Goal: Task Accomplishment & Management: Complete application form

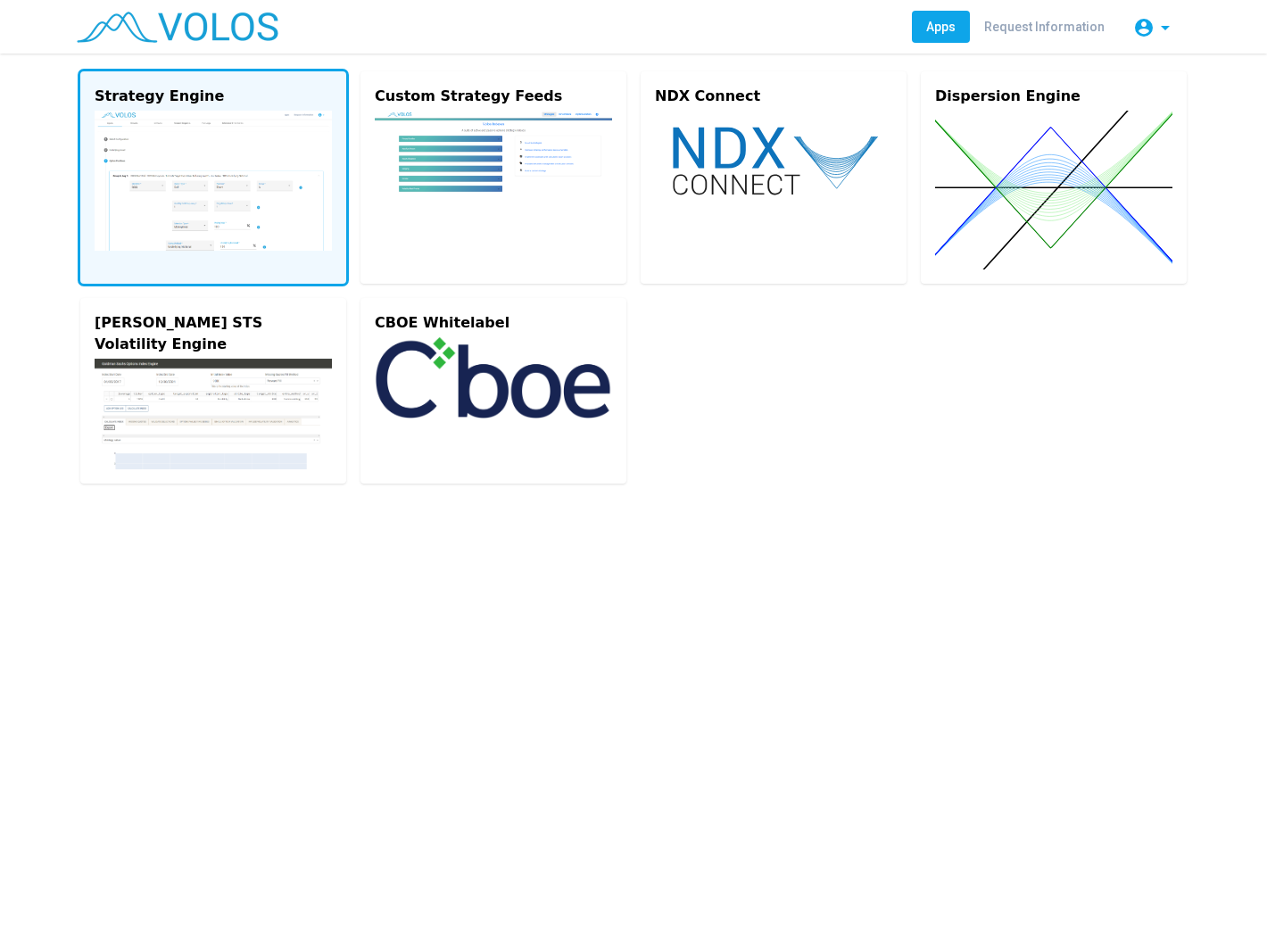
click at [163, 153] on img at bounding box center [212, 180] width 237 height 140
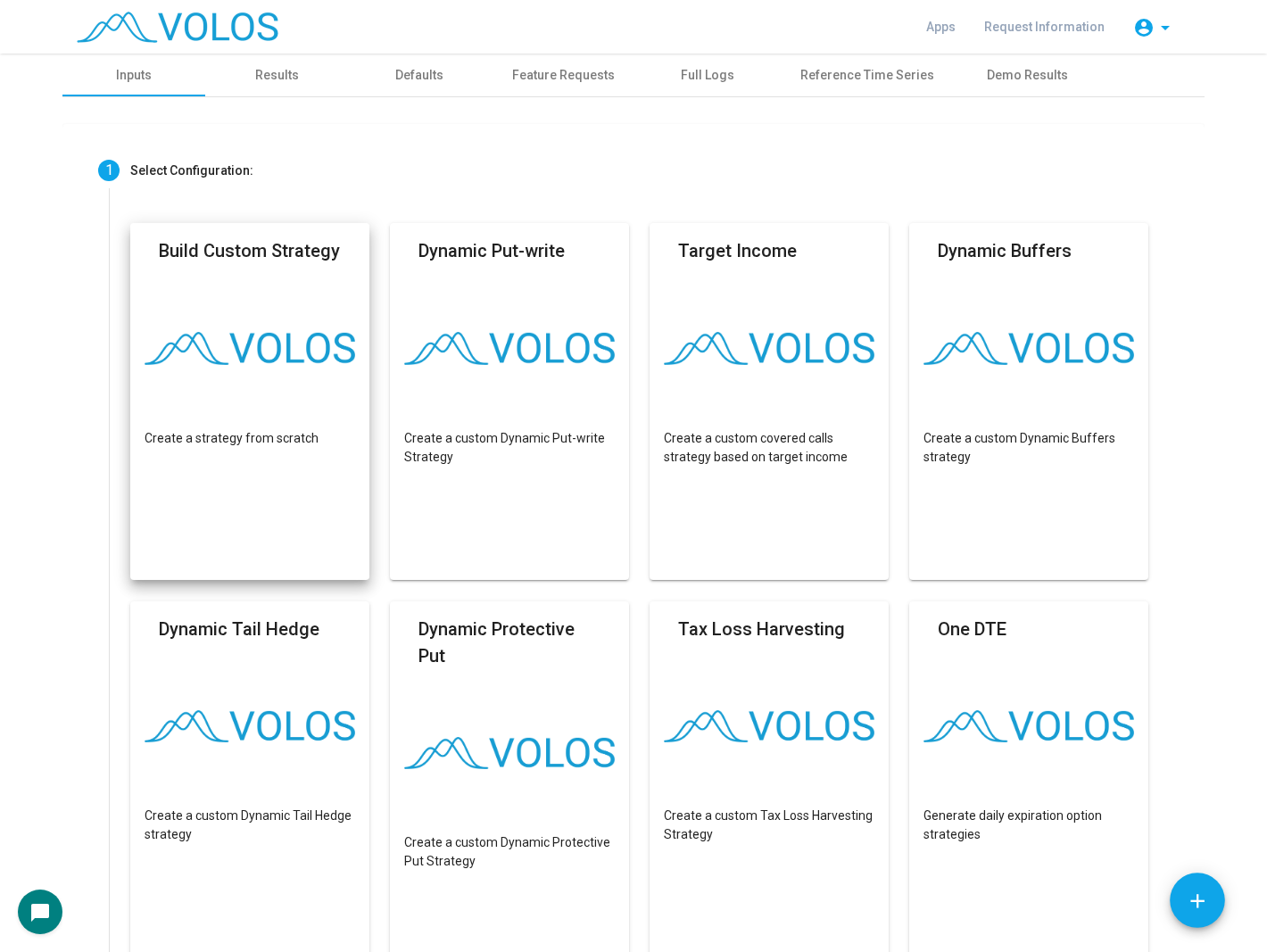
click at [263, 318] on mat-card "Build Custom Strategy Create a strategy from scratch" at bounding box center [249, 400] width 239 height 357
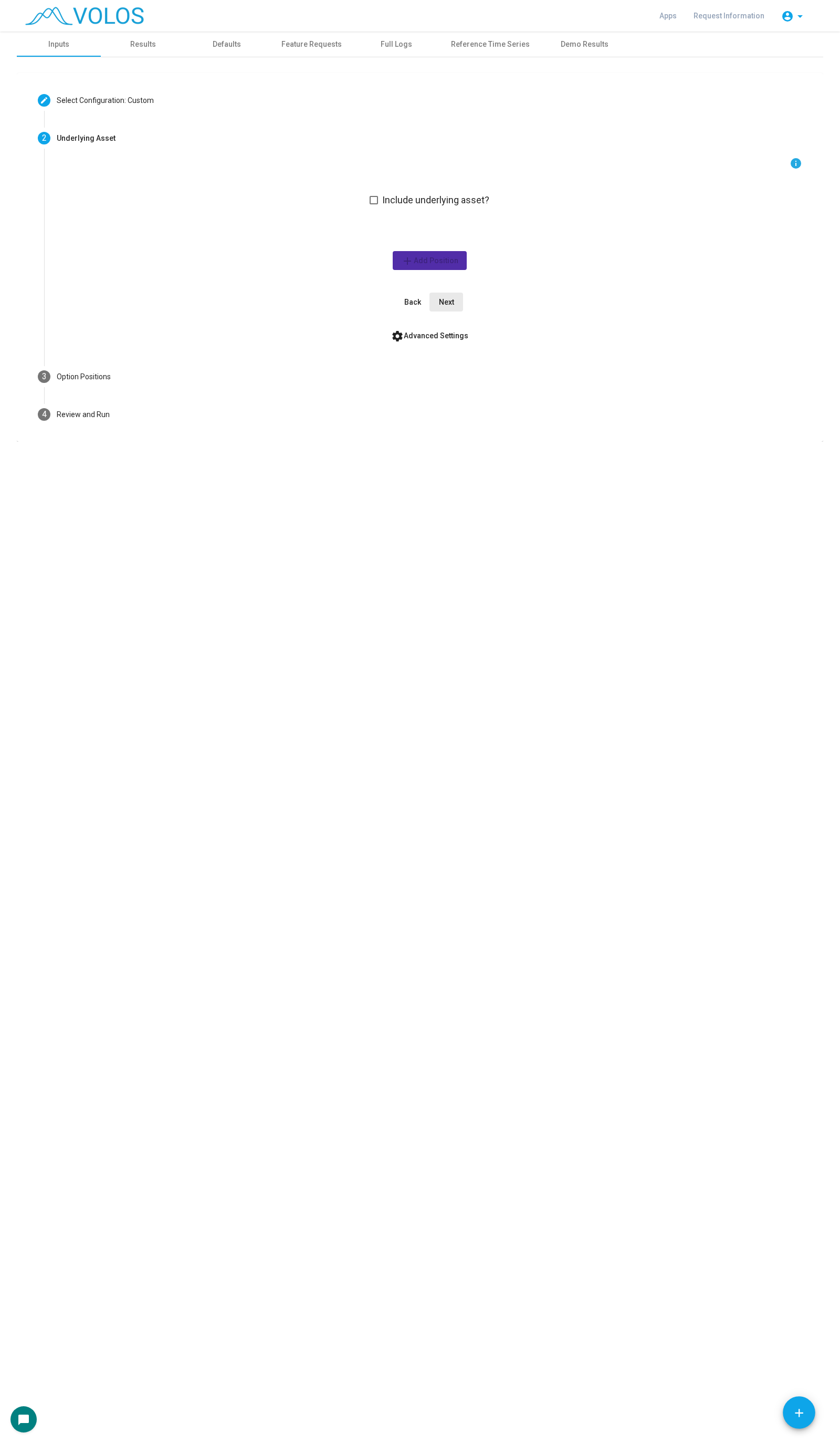
click at [448, 298] on span "Next" at bounding box center [446, 302] width 15 height 8
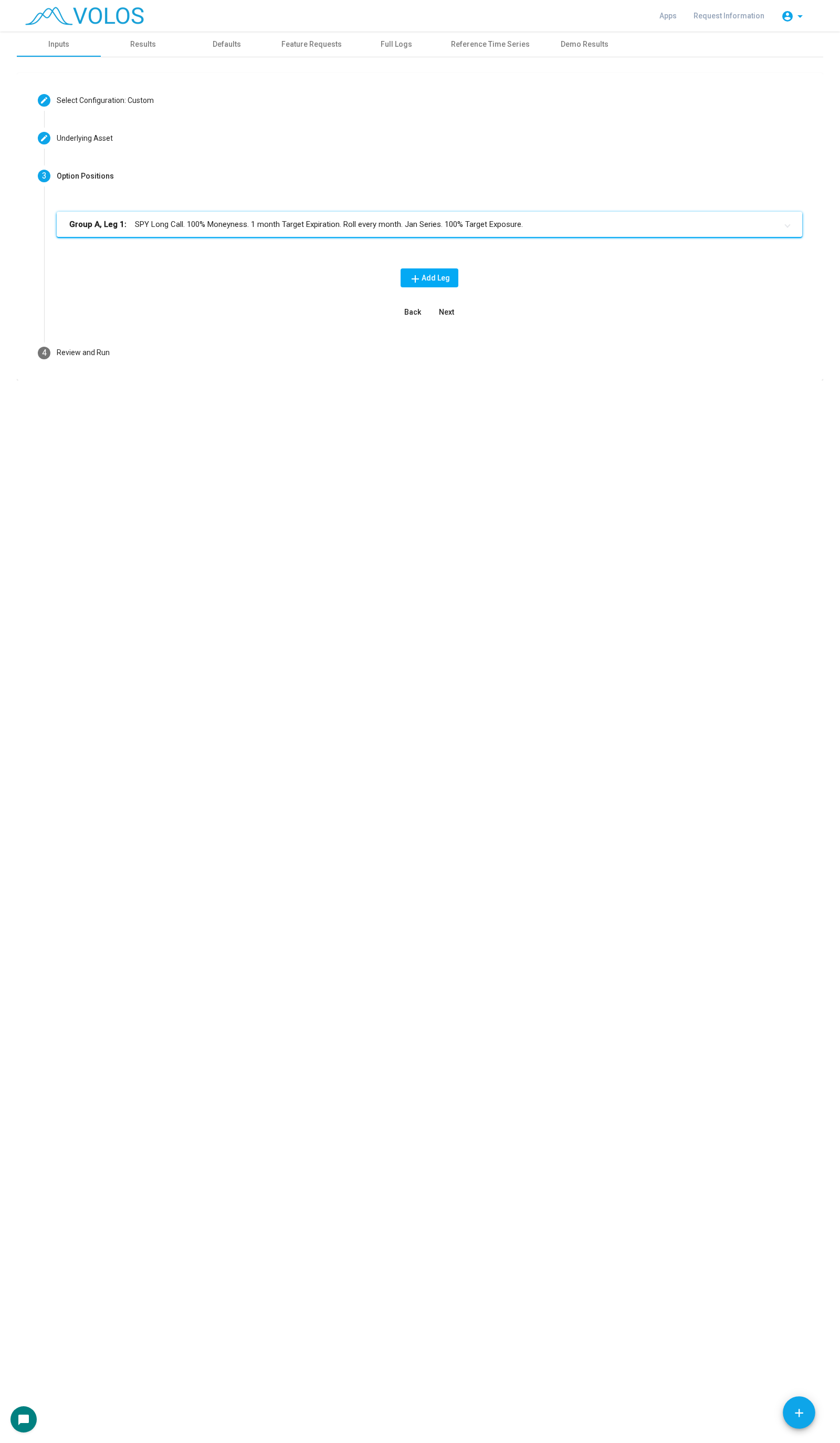
click at [431, 226] on mat-panel-title "Group A, Leg 1: SPY Long Call. 100% Moneyness. 1 month Target Expiration. Roll …" at bounding box center [423, 225] width 708 height 12
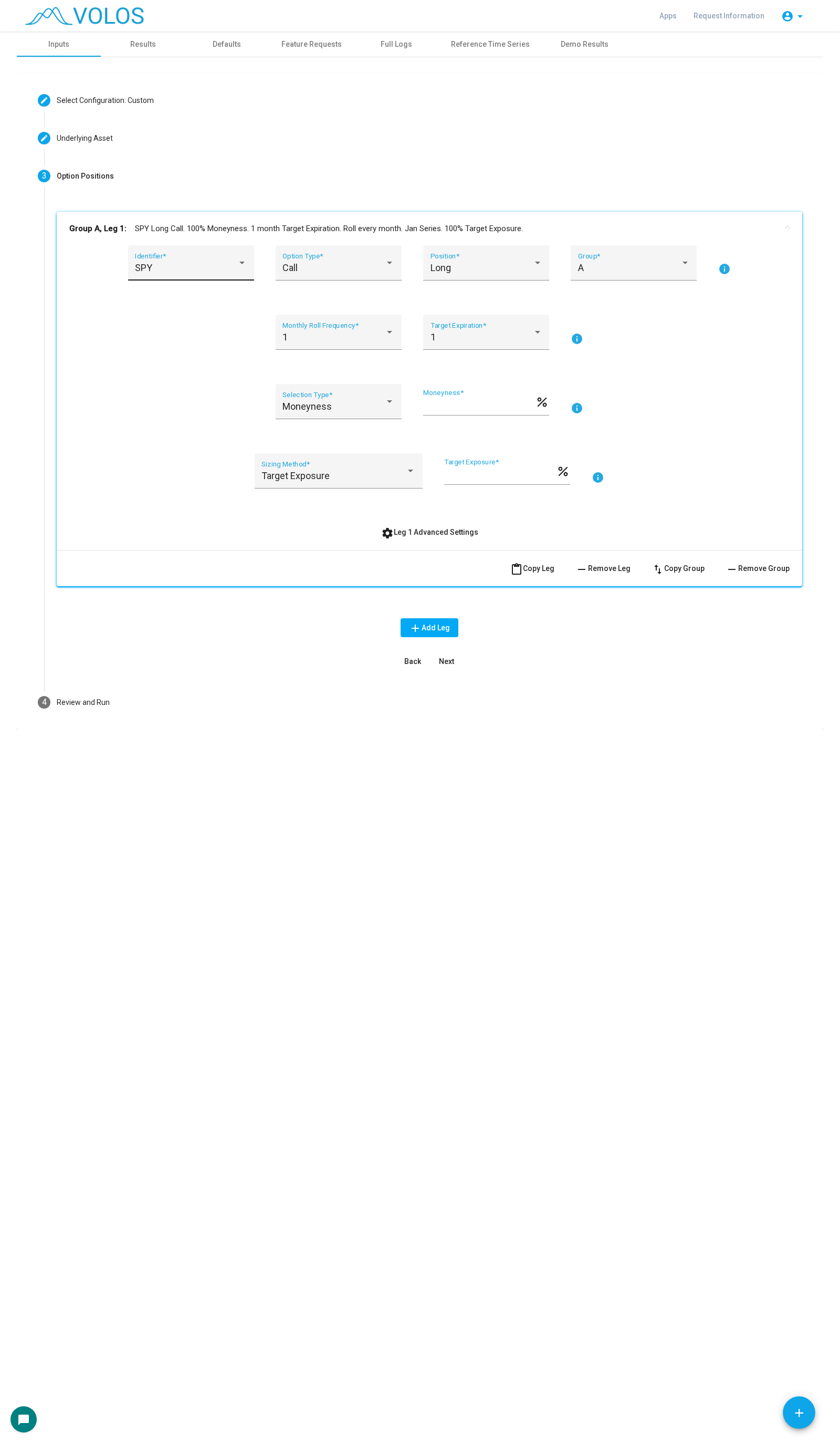
click at [232, 260] on div "SPY Identifier *" at bounding box center [191, 267] width 112 height 28
click at [211, 352] on span "MSFT" at bounding box center [198, 351] width 126 height 29
click at [358, 268] on div "Call" at bounding box center [334, 268] width 102 height 11
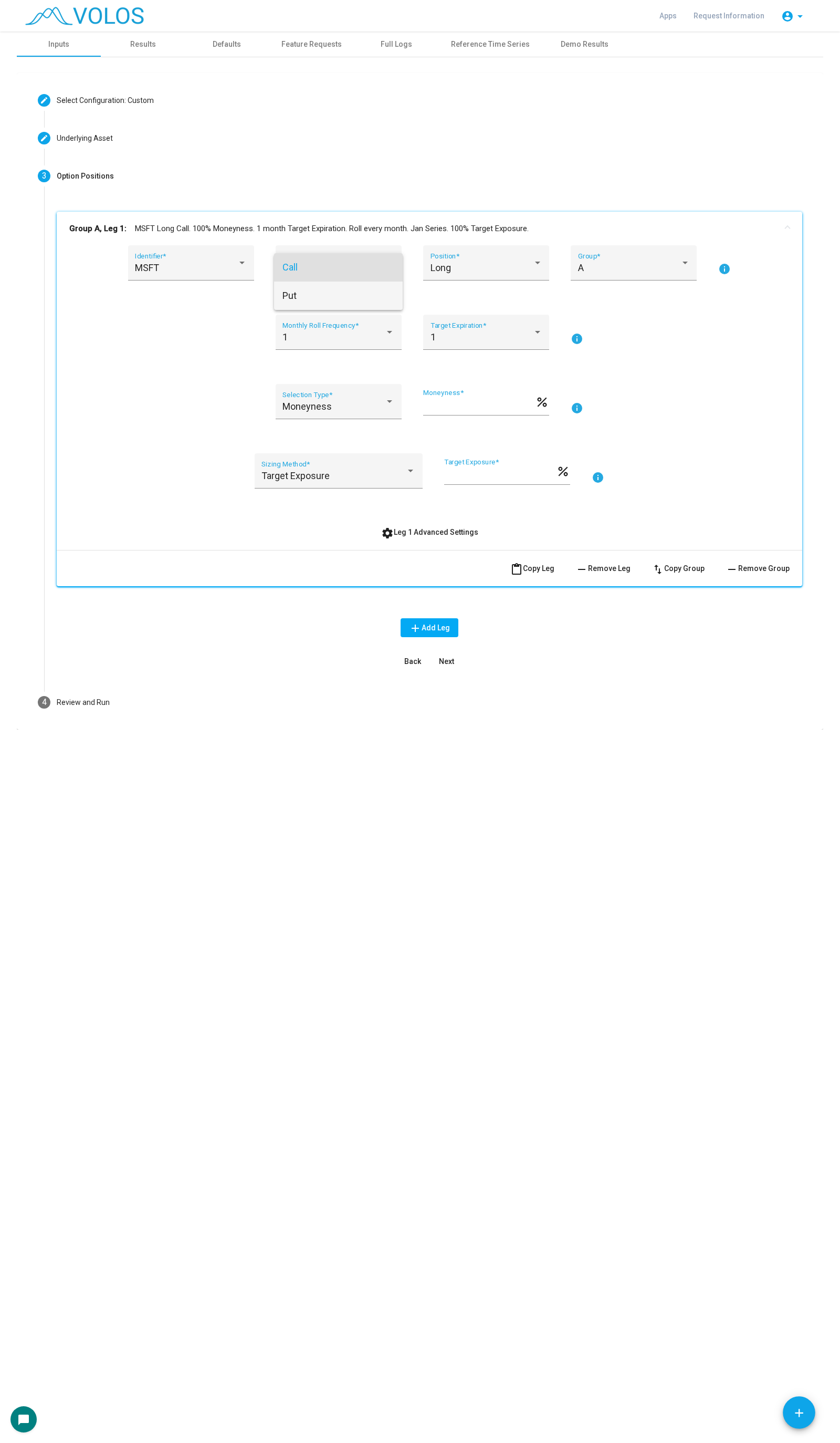
click at [347, 291] on span "Put" at bounding box center [339, 296] width 112 height 29
click at [512, 263] on div "Long" at bounding box center [482, 268] width 102 height 11
click at [506, 288] on span "Short" at bounding box center [486, 296] width 112 height 29
click at [472, 324] on div "1 Target Expiration *" at bounding box center [487, 336] width 112 height 28
click at [468, 479] on span "6" at bounding box center [486, 478] width 112 height 29
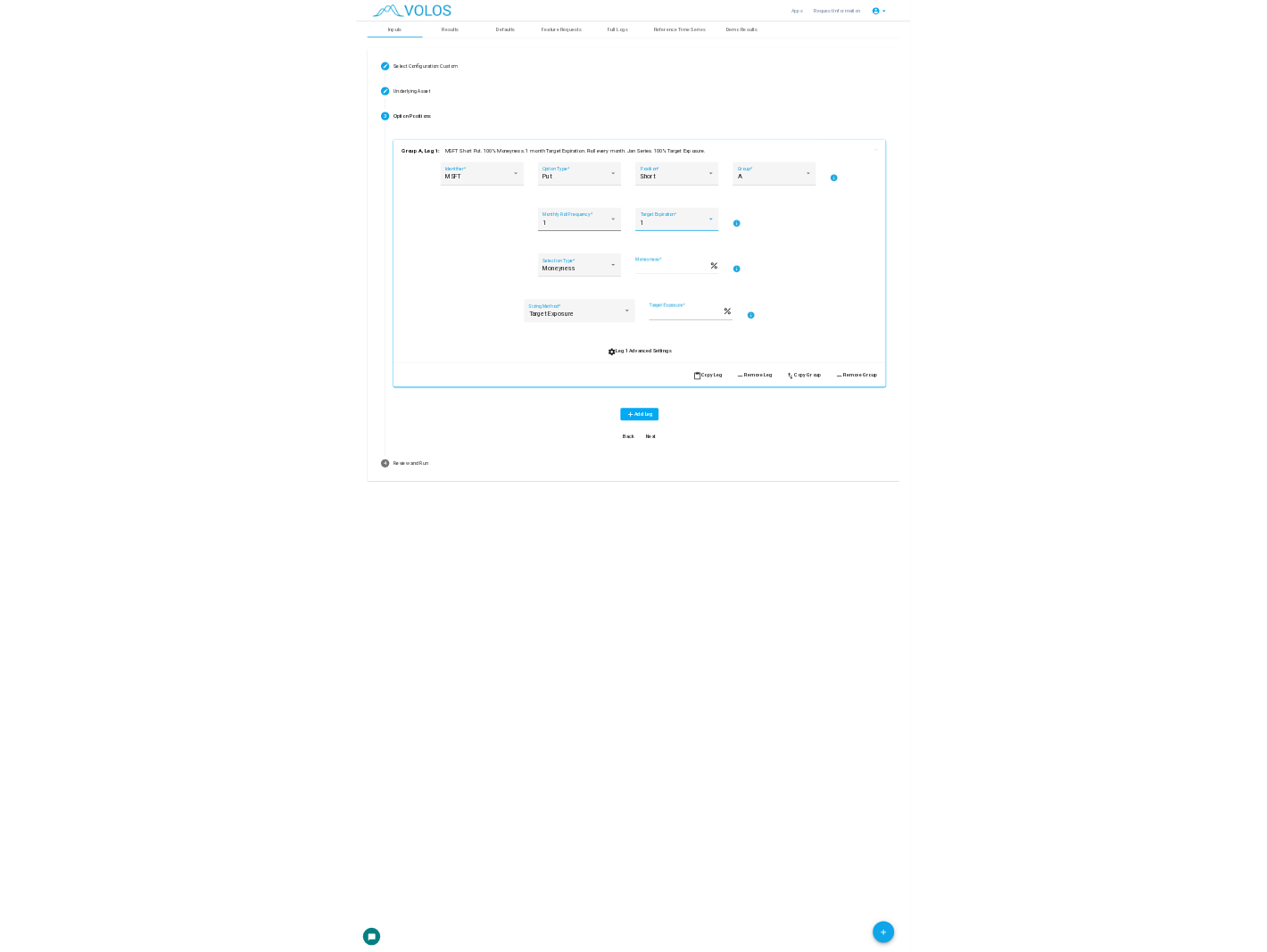
scroll to position [60, 0]
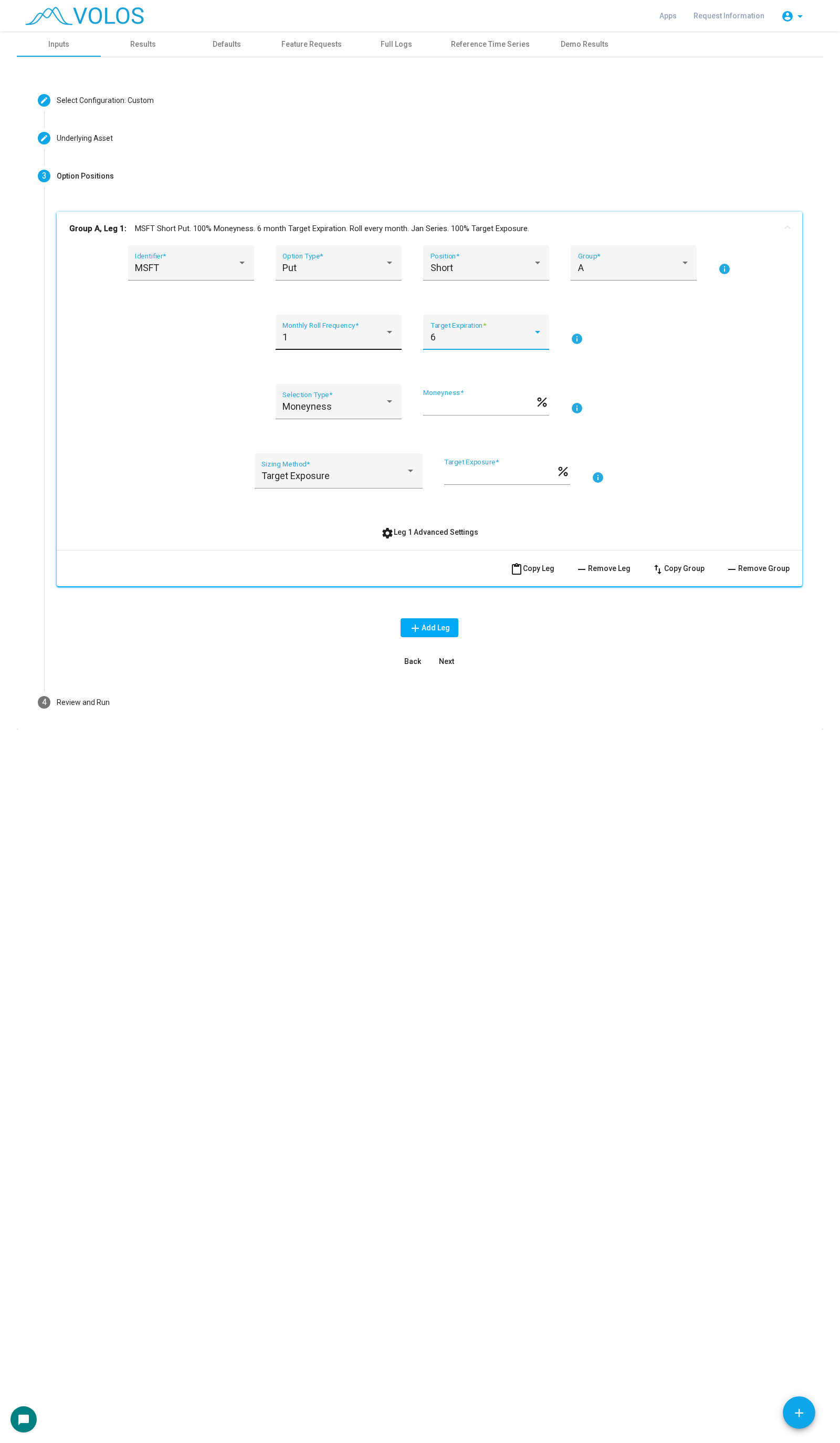
click at [378, 322] on div "1 Monthly Roll Frequency *" at bounding box center [339, 336] width 112 height 28
click at [367, 402] on span "3" at bounding box center [339, 393] width 112 height 29
click at [660, 355] on div "3 Monthly Roll Frequency * 6 Target Expiration * info" at bounding box center [430, 338] width 721 height 48
click at [450, 408] on input "***" at bounding box center [479, 406] width 112 height 11
click at [368, 402] on div "Moneyness" at bounding box center [334, 406] width 102 height 11
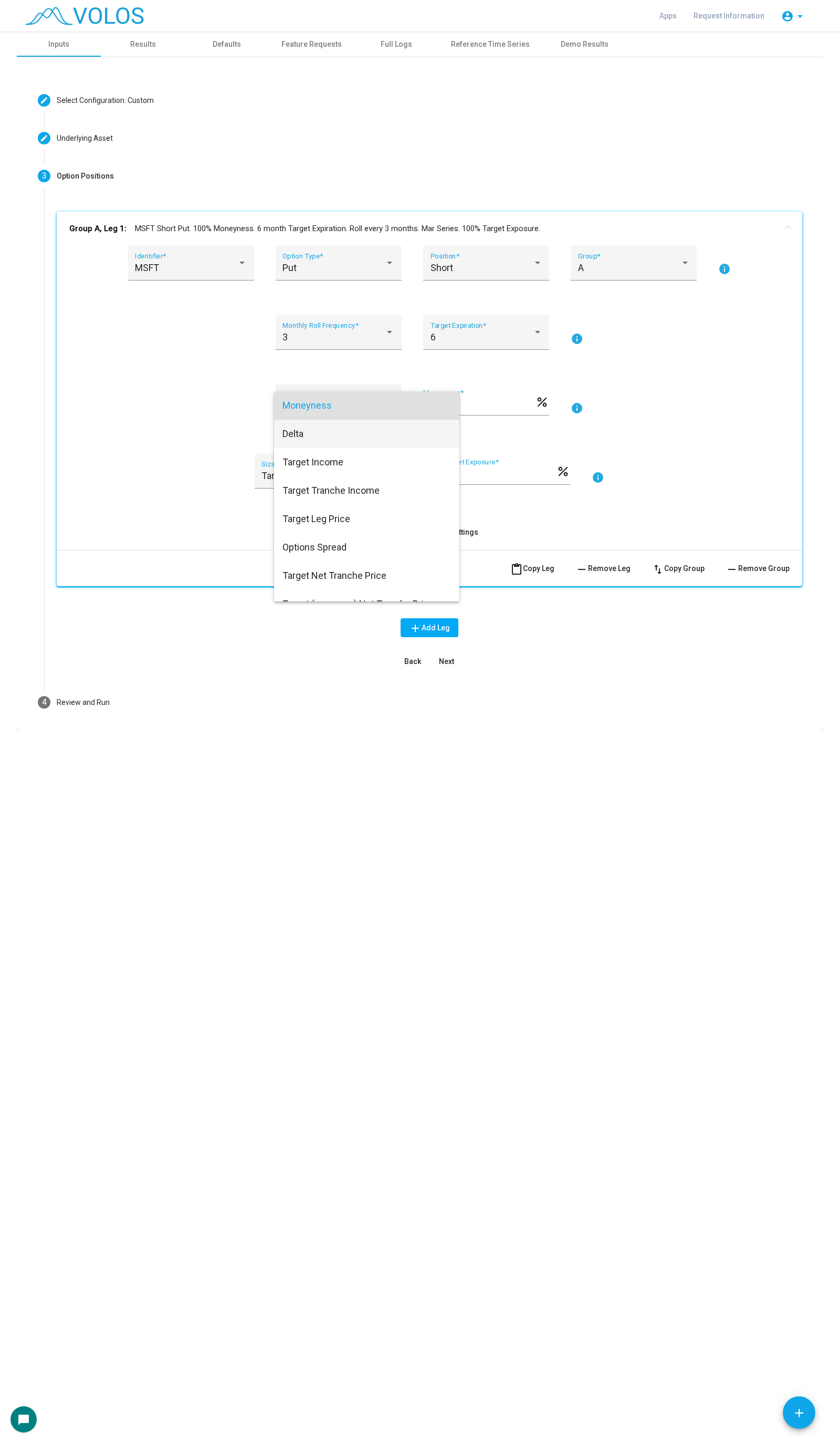
click at [374, 430] on span "Delta" at bounding box center [367, 434] width 169 height 29
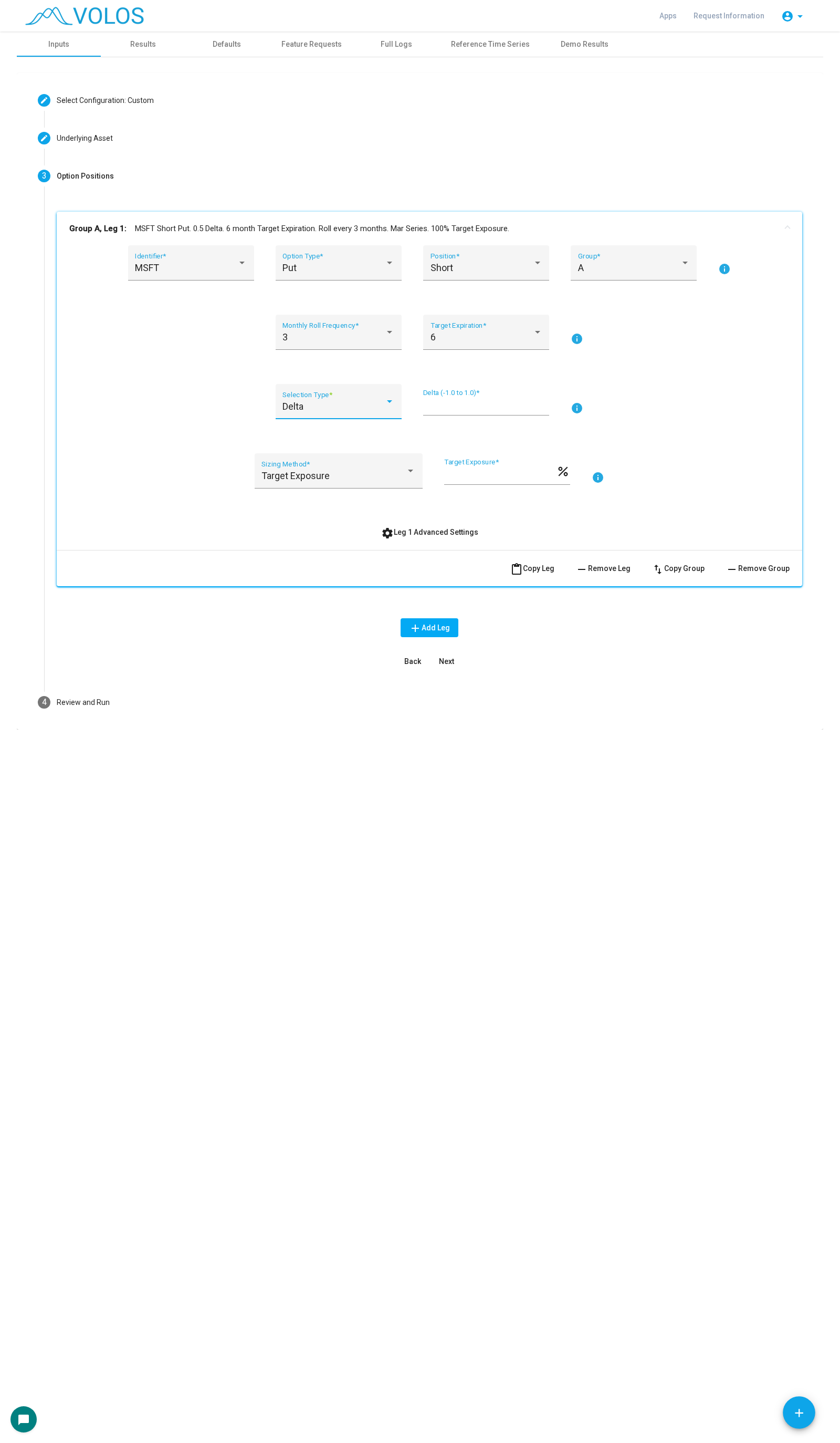
click at [423, 406] on input "***" at bounding box center [486, 406] width 126 height 11
click at [485, 406] on input "****" at bounding box center [486, 406] width 126 height 11
type input "****"
click at [516, 560] on mat-icon "content_paste" at bounding box center [516, 569] width 13 height 13
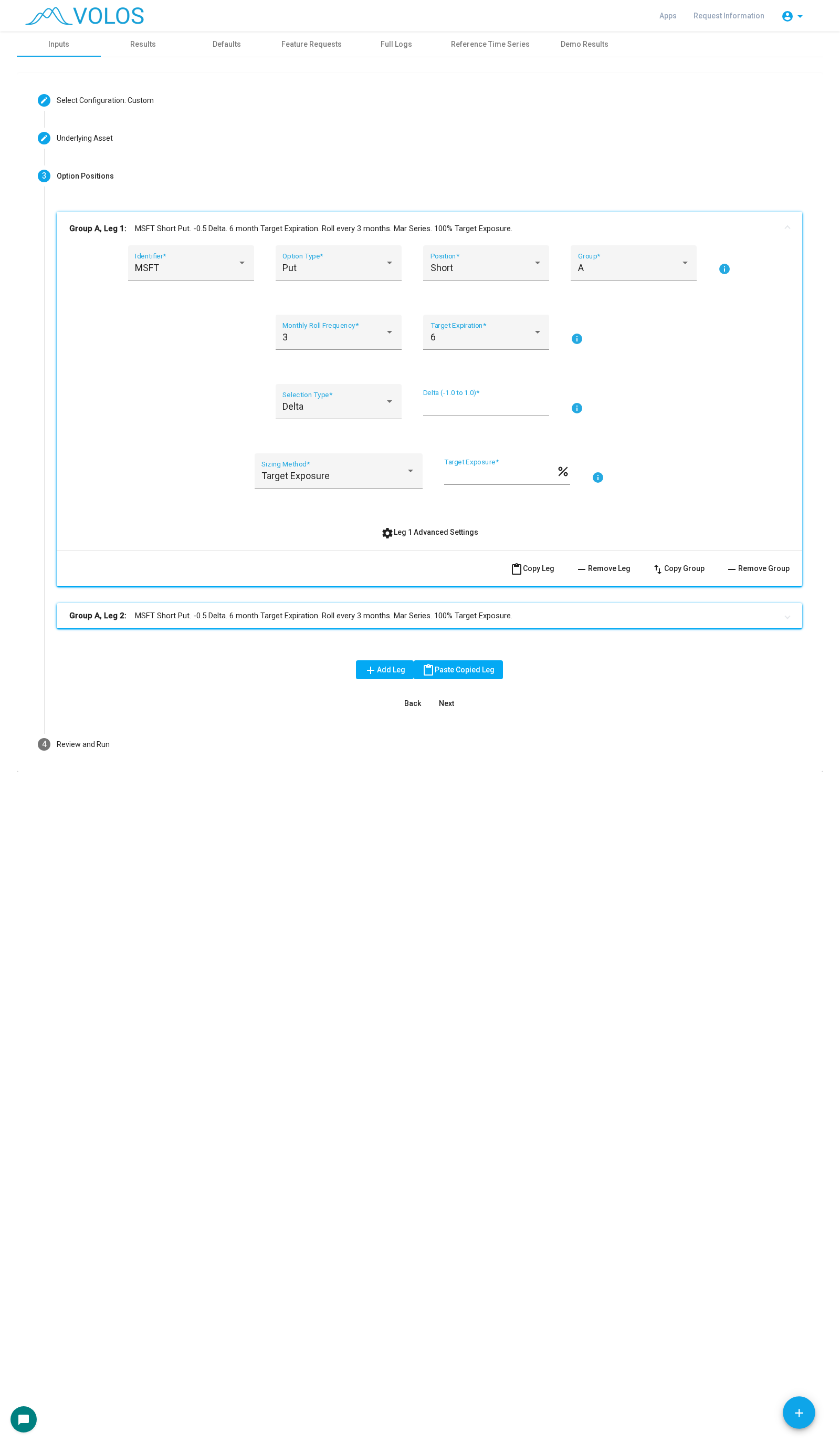
click at [519, 232] on mat-panel-title "Group A, Leg 1: MSFT Short Put. -0.5 Delta. 6 month Target Expiration. Roll eve…" at bounding box center [423, 229] width 708 height 12
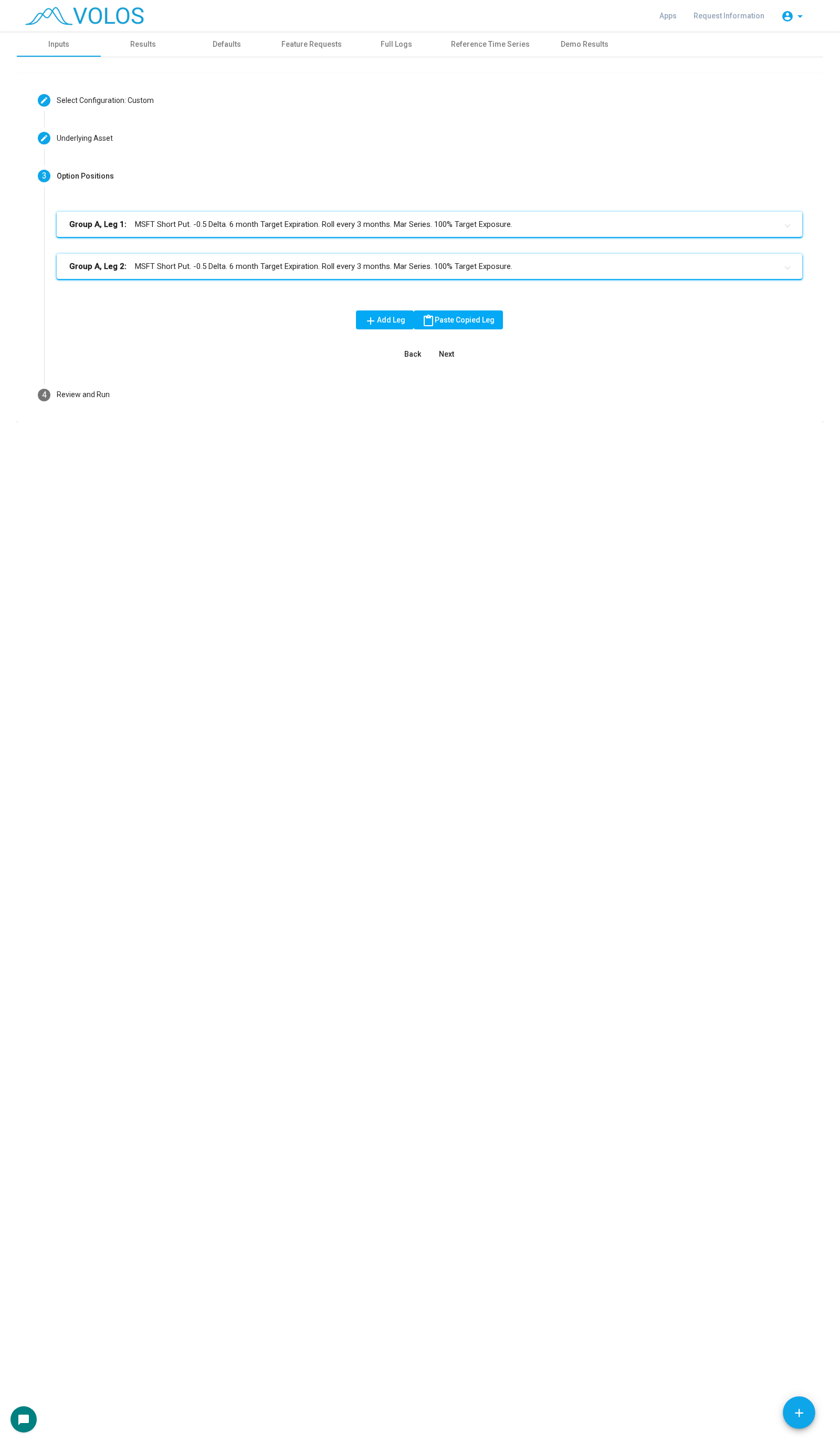
click at [494, 280] on div "Group A, Leg 1: MSFT Short Put. -0.5 Delta. 6 month Target Expiration. Roll eve…" at bounding box center [430, 254] width 746 height 84
click at [496, 274] on mat-expansion-panel-header "Group A, Leg 2: MSFT Short Put. -0.5 Delta. 6 month Target Expiration. Roll eve…" at bounding box center [430, 266] width 746 height 25
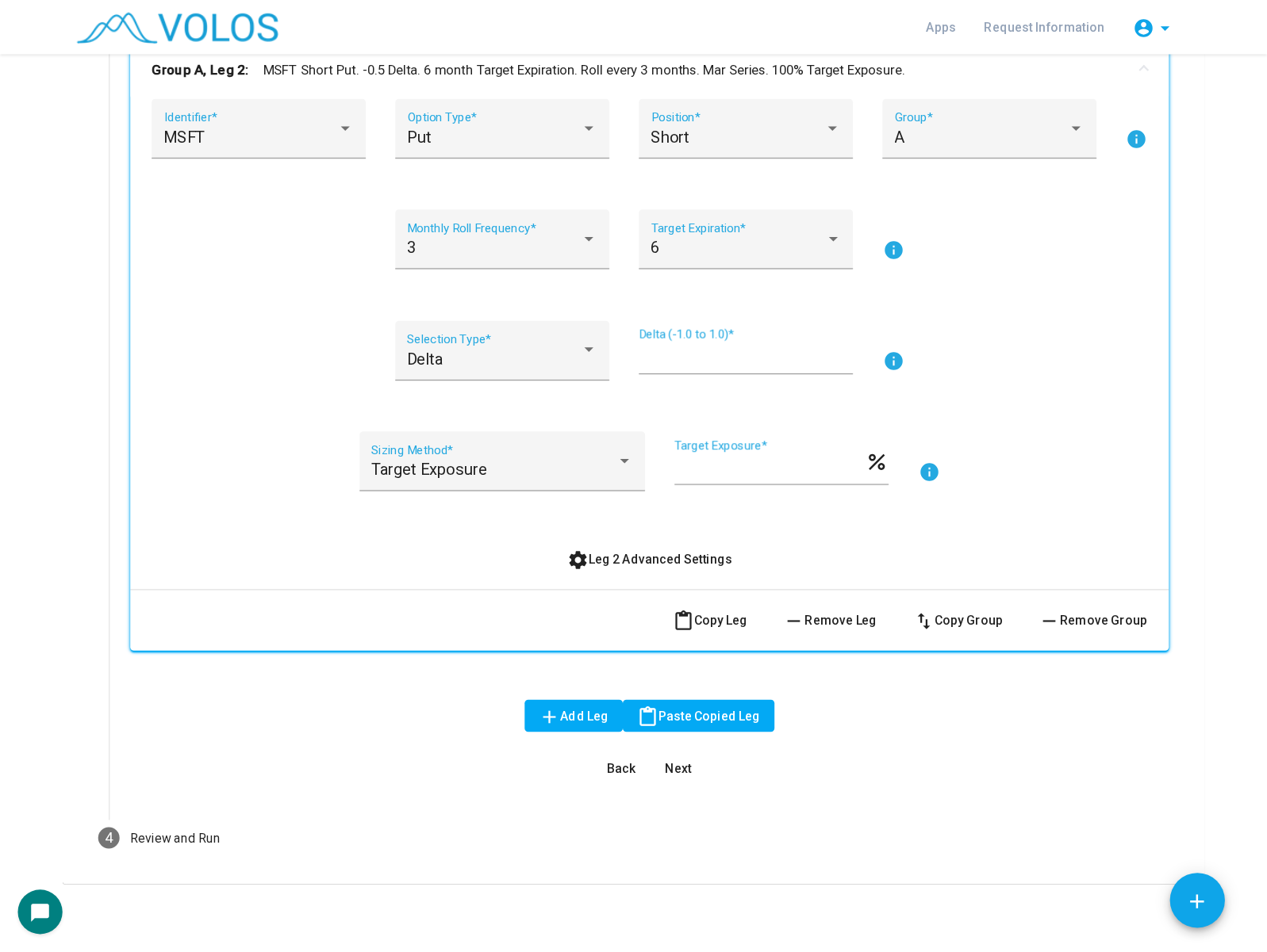
scroll to position [275, 0]
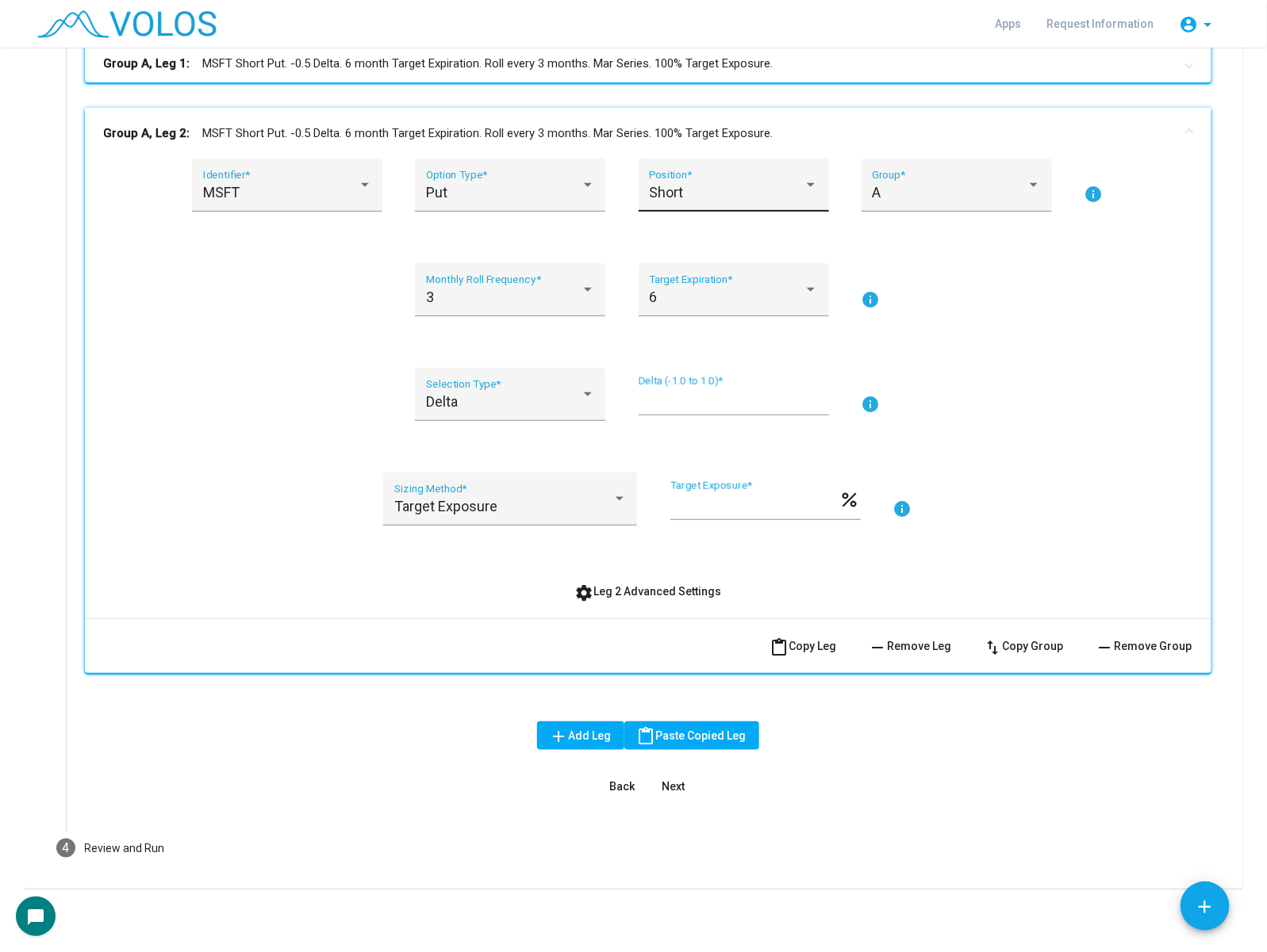
click at [653, 193] on span "Short" at bounding box center [666, 193] width 34 height 17
click at [696, 149] on span "Long" at bounding box center [727, 150] width 169 height 43
click at [573, 165] on div "Put Option Type *" at bounding box center [509, 185] width 190 height 53
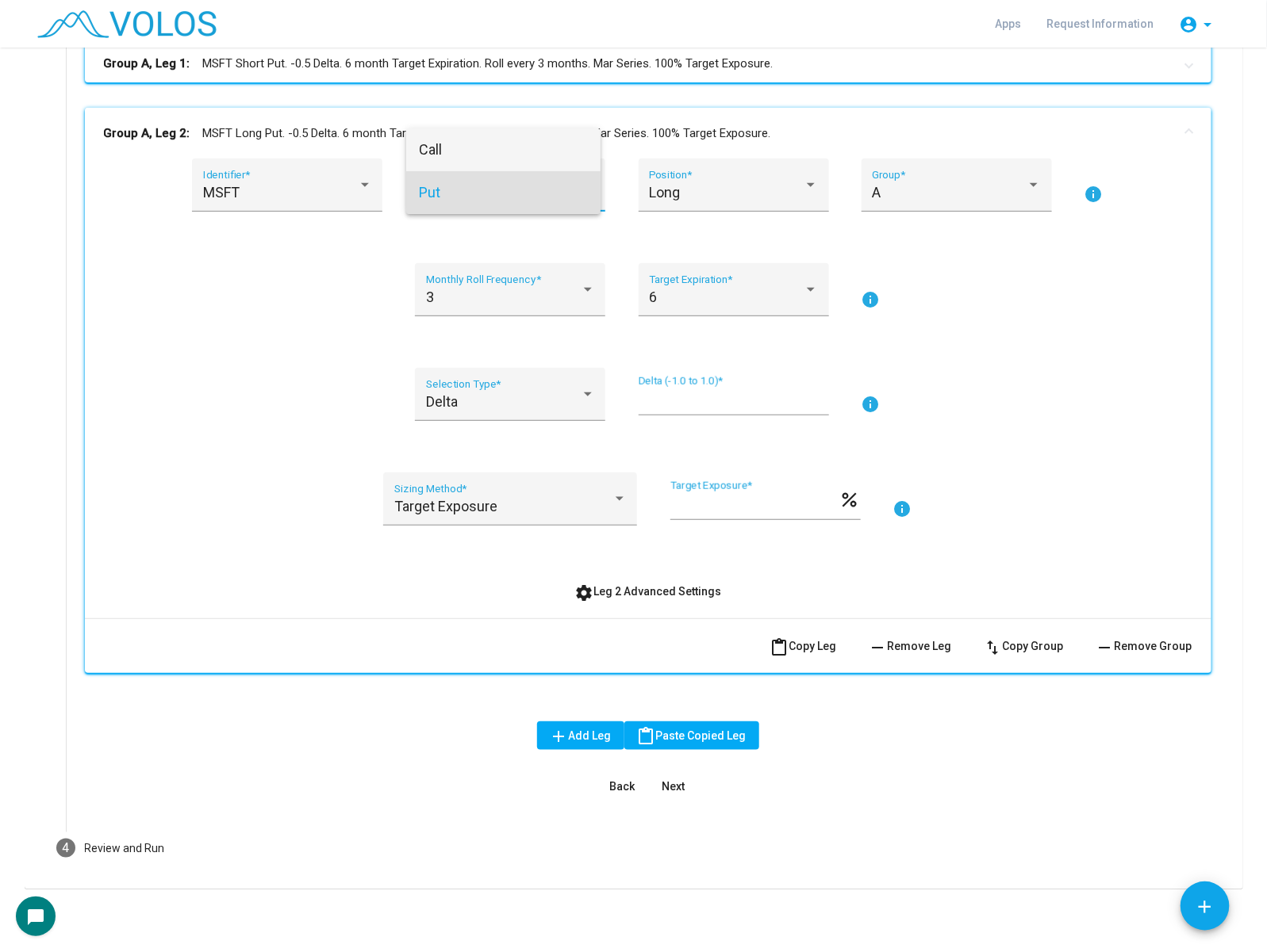
click at [546, 159] on span "Call" at bounding box center [503, 150] width 169 height 43
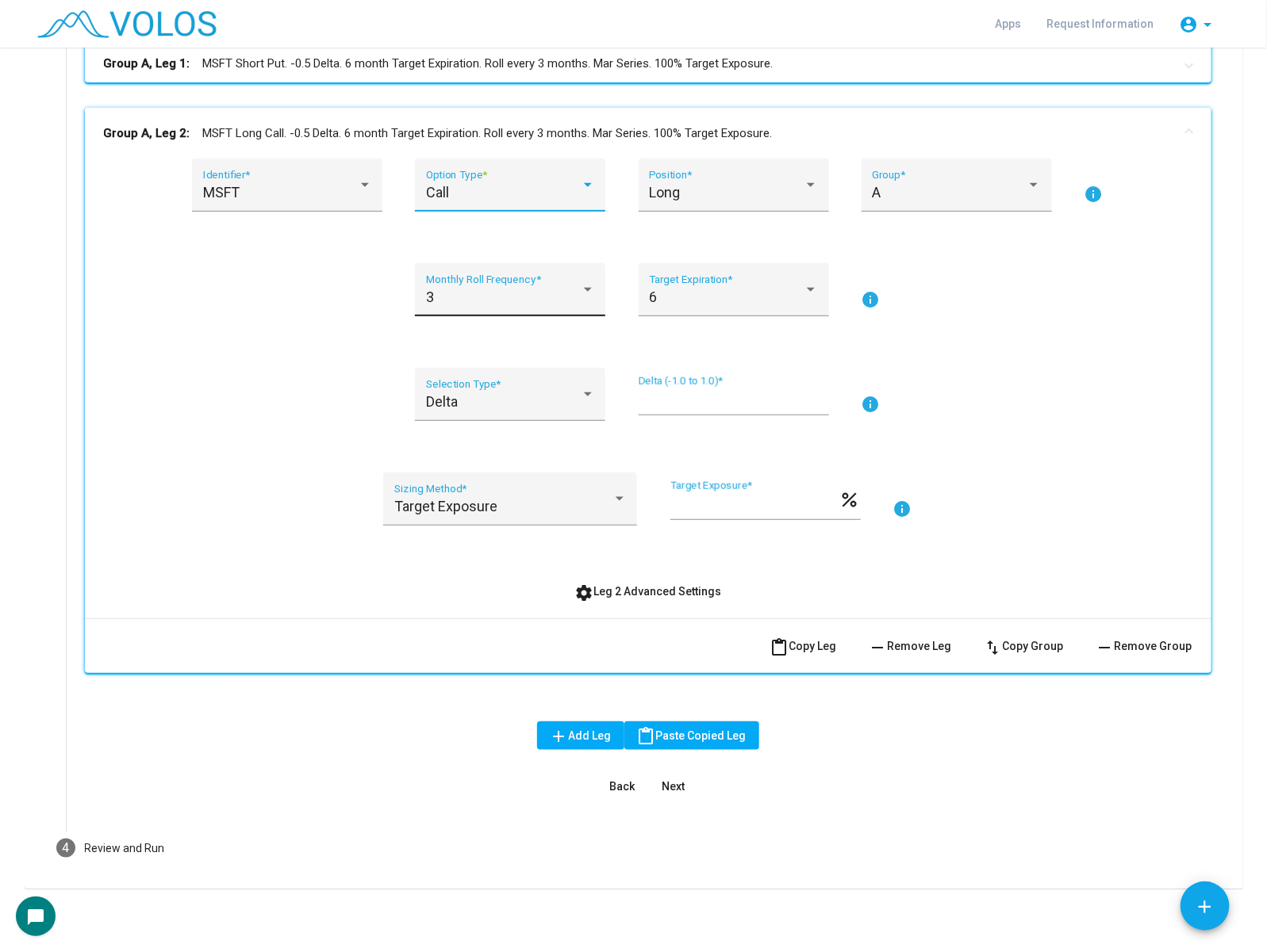
click at [554, 306] on div "3 Monthly Roll Frequency *" at bounding box center [511, 295] width 169 height 42
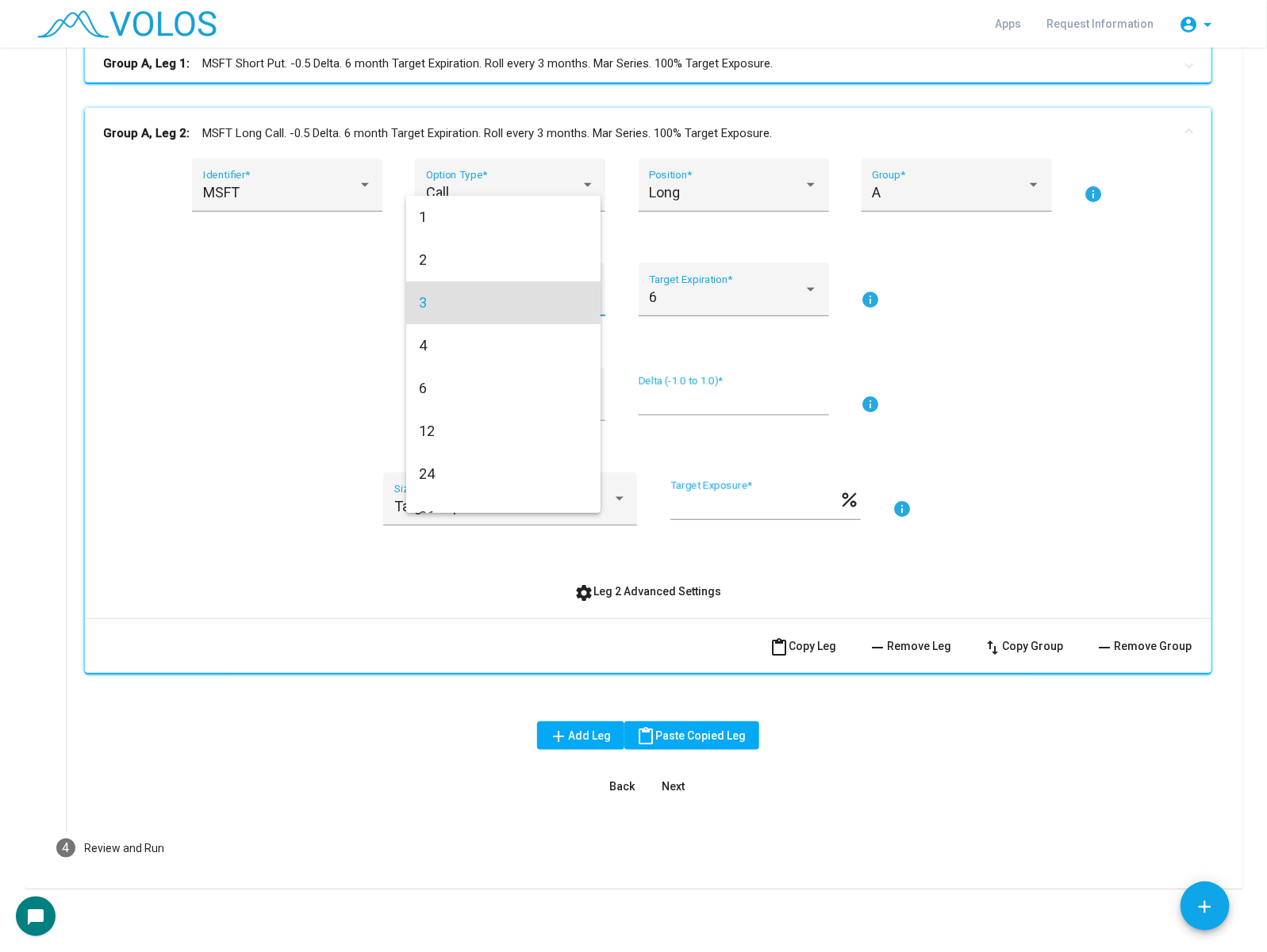
scroll to position [6, 0]
click at [554, 306] on span "3" at bounding box center [503, 297] width 169 height 43
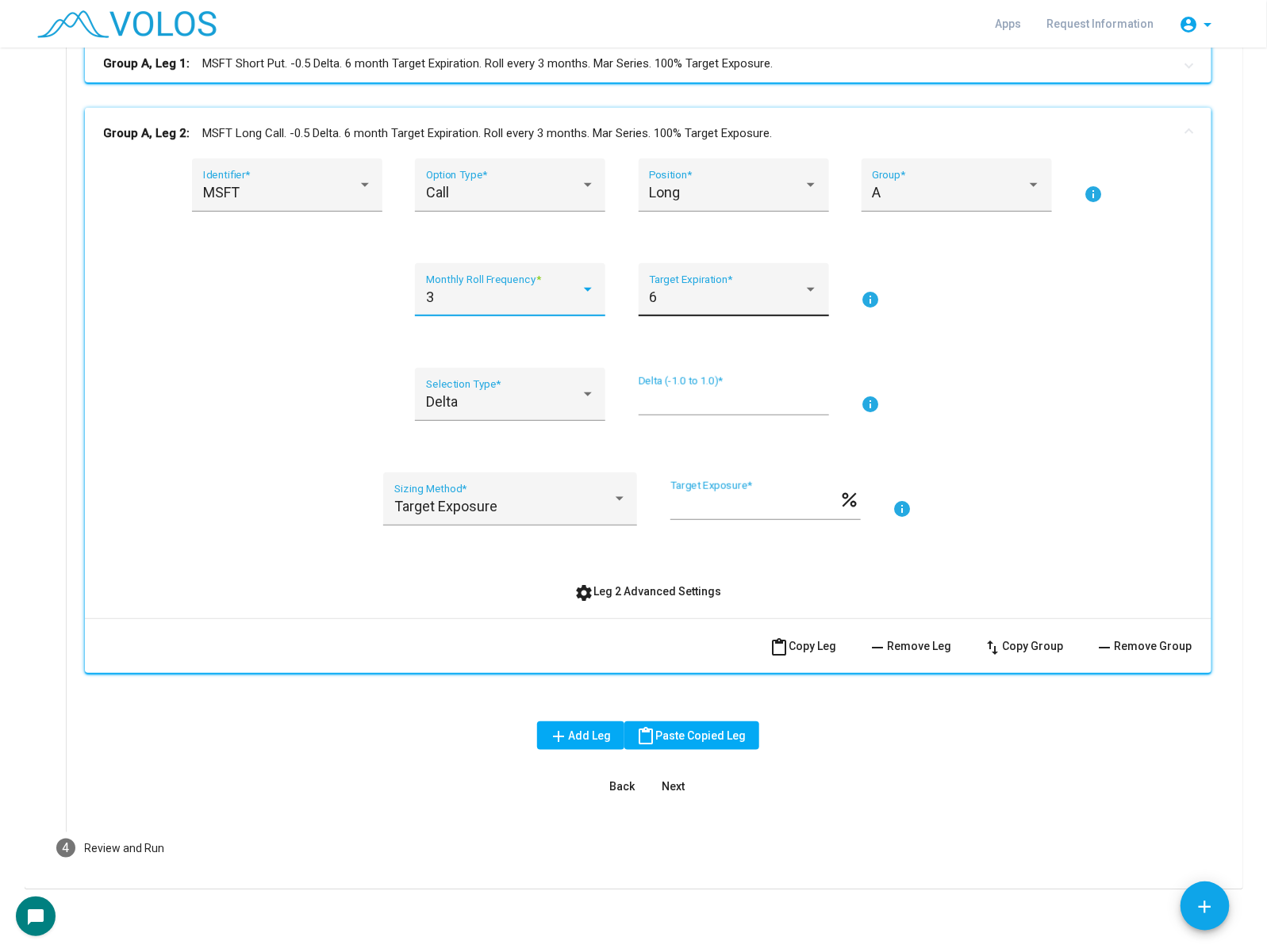
click at [672, 291] on div "6" at bounding box center [726, 297] width 155 height 16
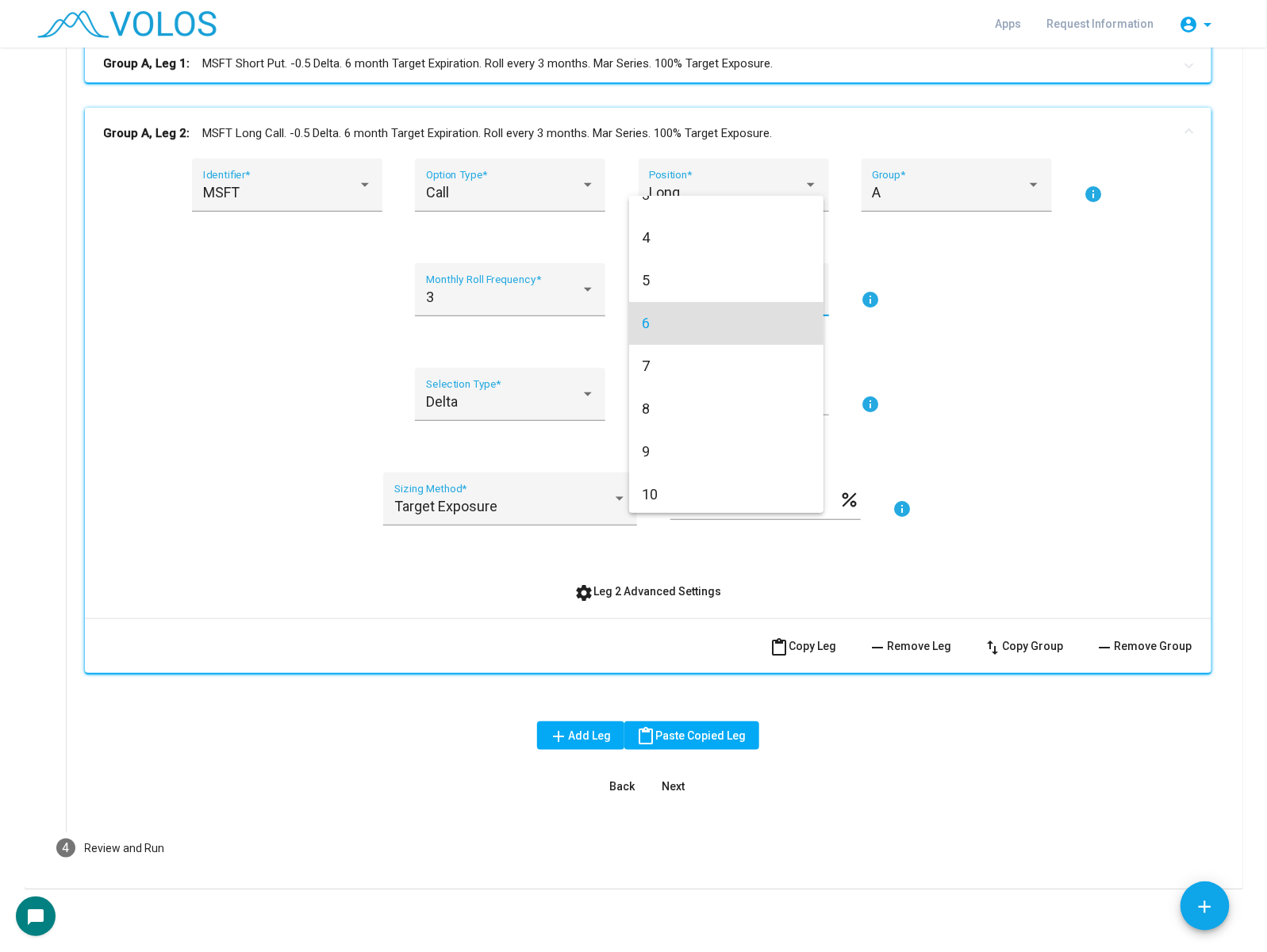
scroll to position [0, 0]
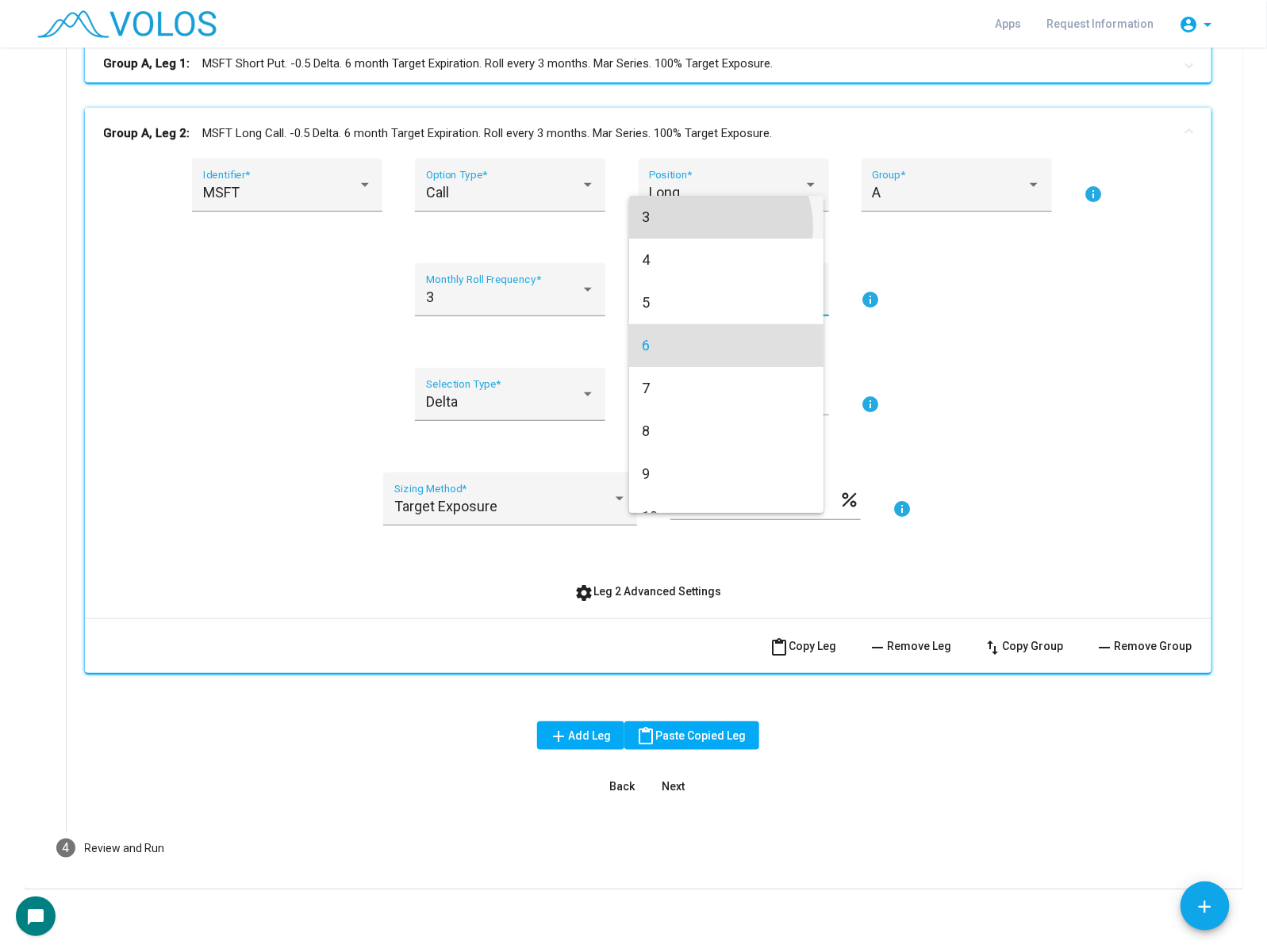
click at [716, 226] on span "3" at bounding box center [727, 217] width 169 height 43
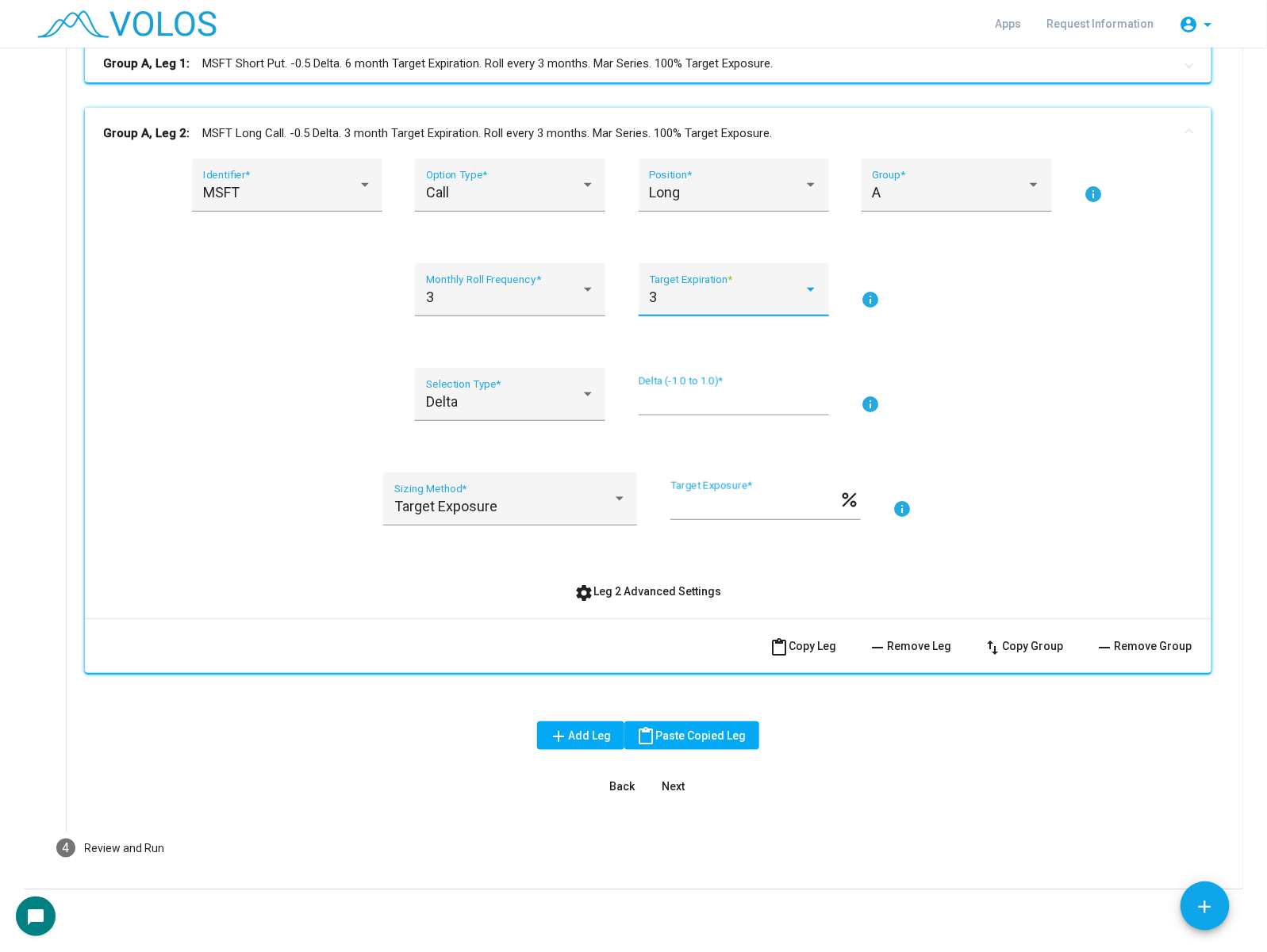
click at [476, 317] on div "3 Monthly Roll Frequency *" at bounding box center [509, 298] width 190 height 72
click at [529, 299] on div "3" at bounding box center [503, 297] width 155 height 16
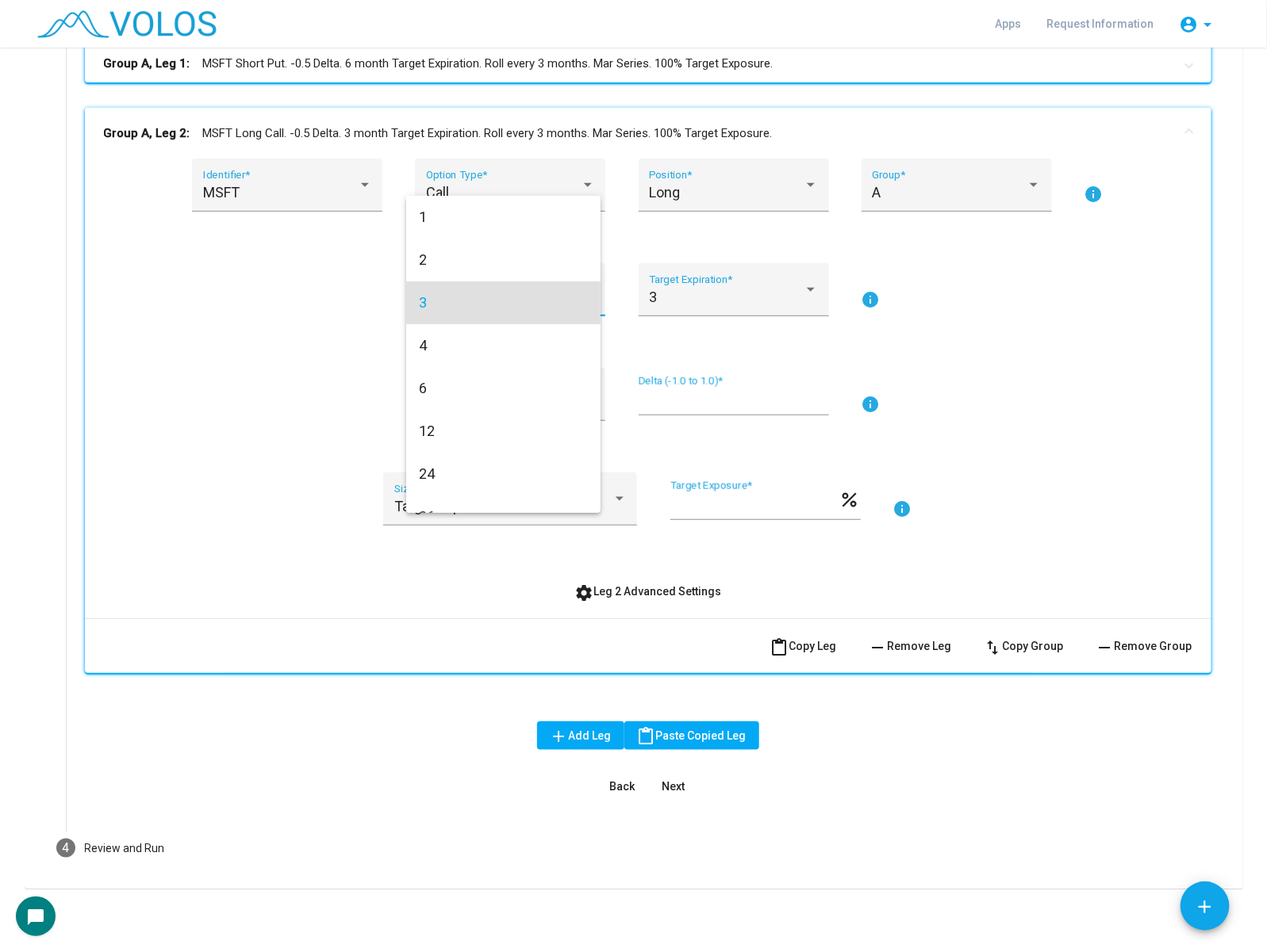
scroll to position [6, 0]
click at [524, 259] on span "2" at bounding box center [503, 254] width 169 height 43
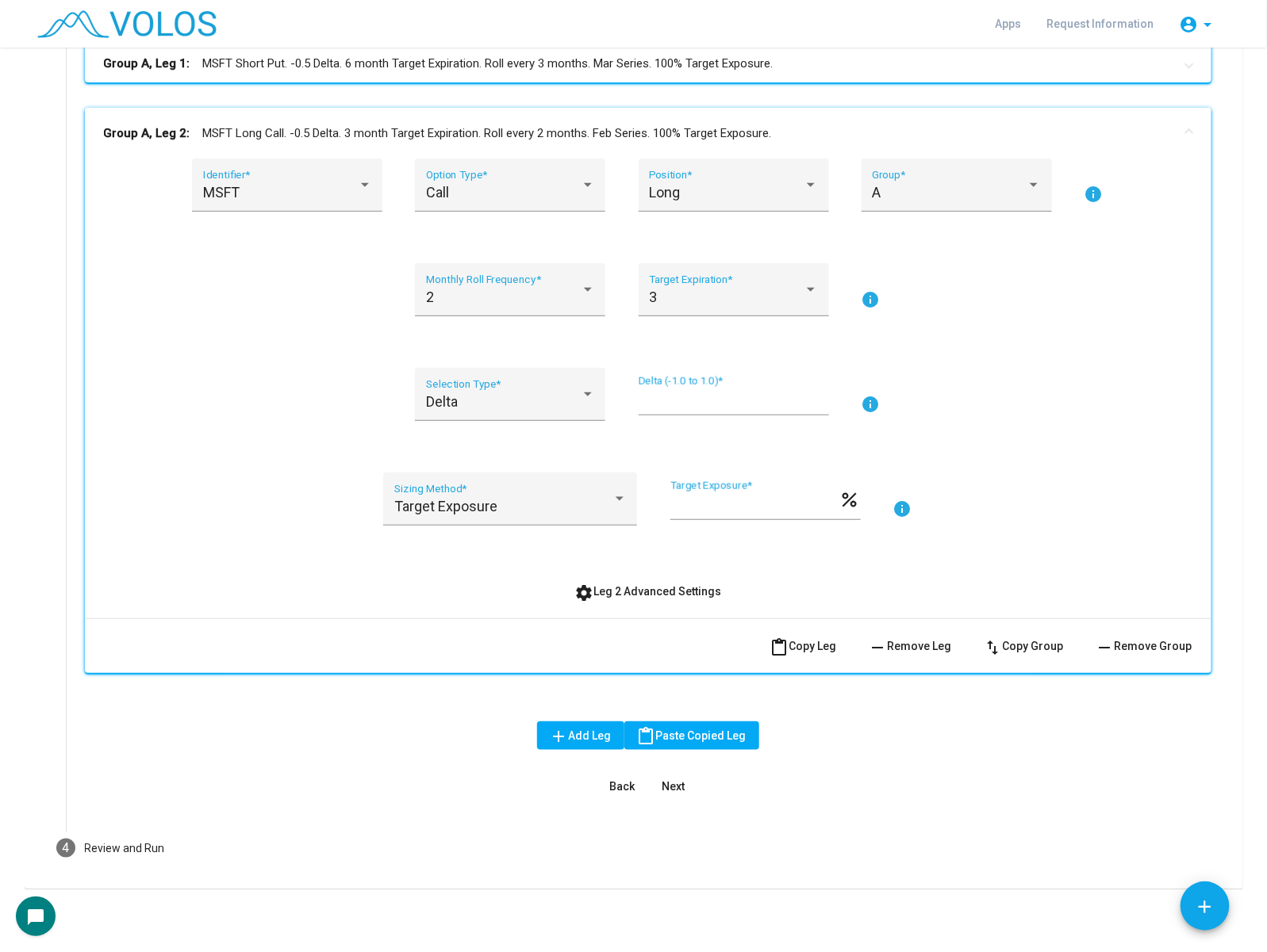
click at [954, 312] on div "2 Monthly Roll Frequency * 3 Target Expiration * info" at bounding box center [648, 298] width 1089 height 72
click at [639, 399] on input "****" at bounding box center [733, 401] width 190 height 16
type input "***"
click at [829, 655] on button "content_paste Copy Leg" at bounding box center [804, 646] width 92 height 29
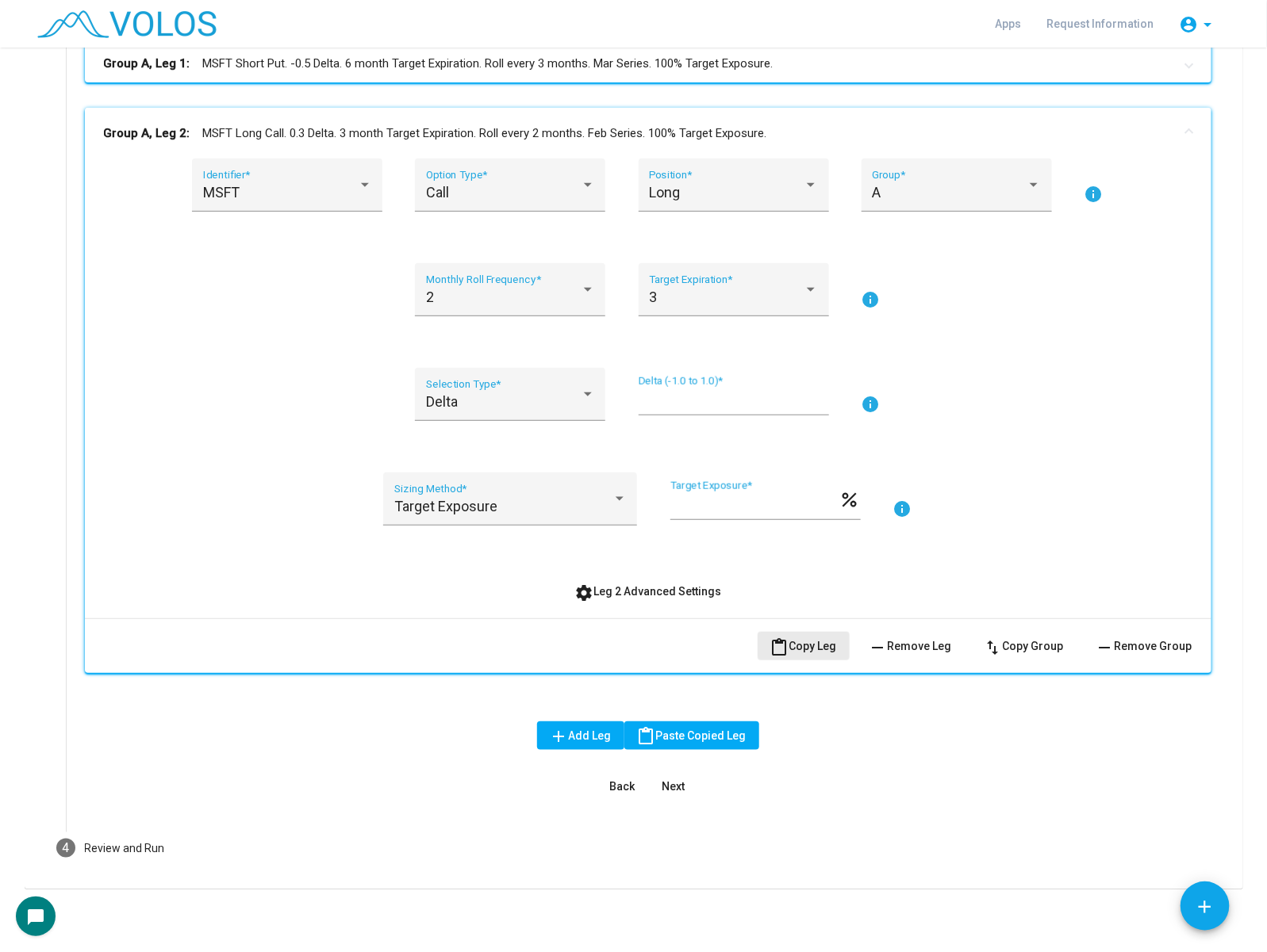
scroll to position [0, 0]
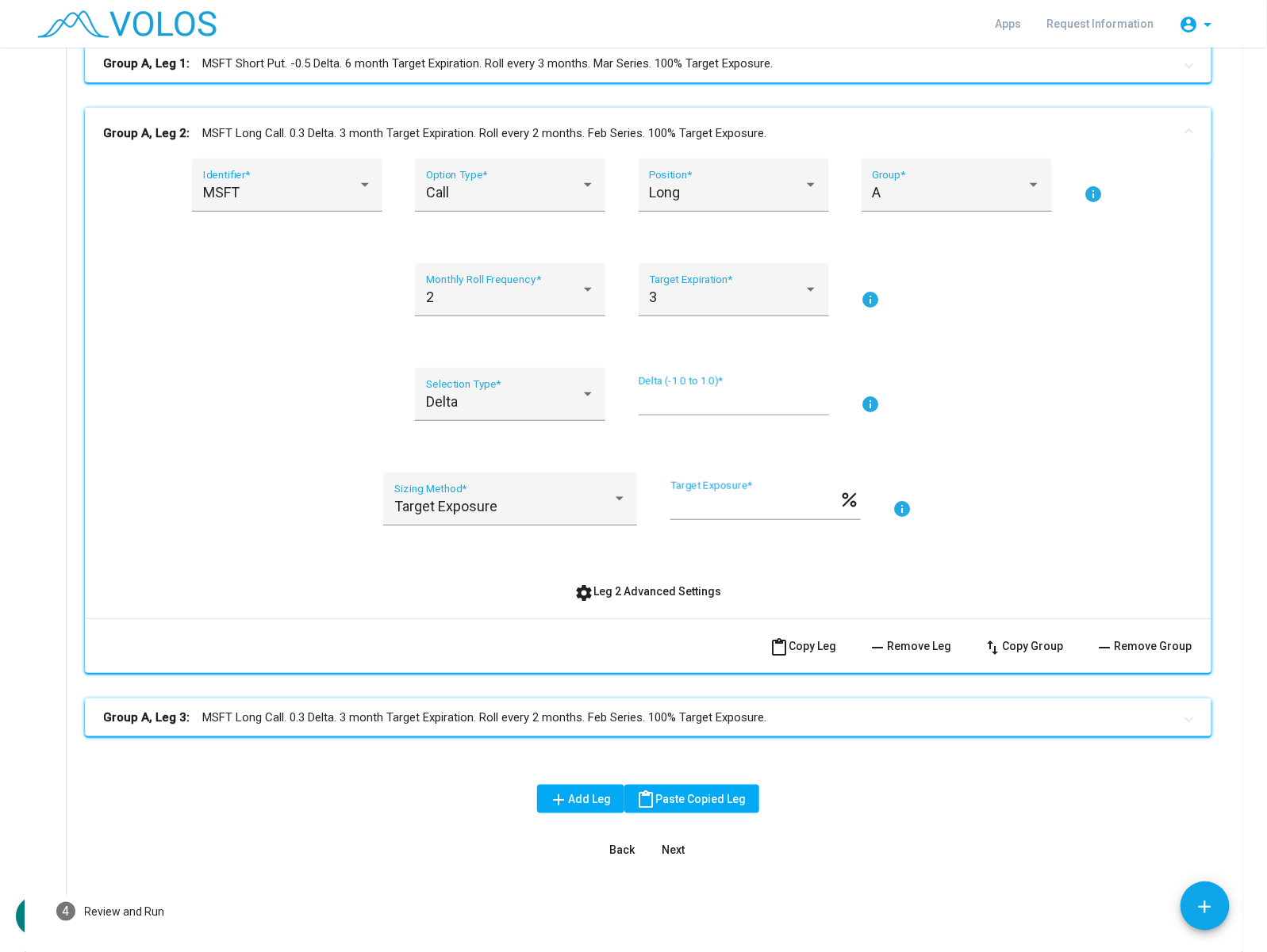
click at [798, 124] on mat-panel-title "Group A, Leg 2: MSFT Long Call. 0.3 Delta. 3 month Target Expiration. Roll ever…" at bounding box center [639, 134] width 1069 height 19
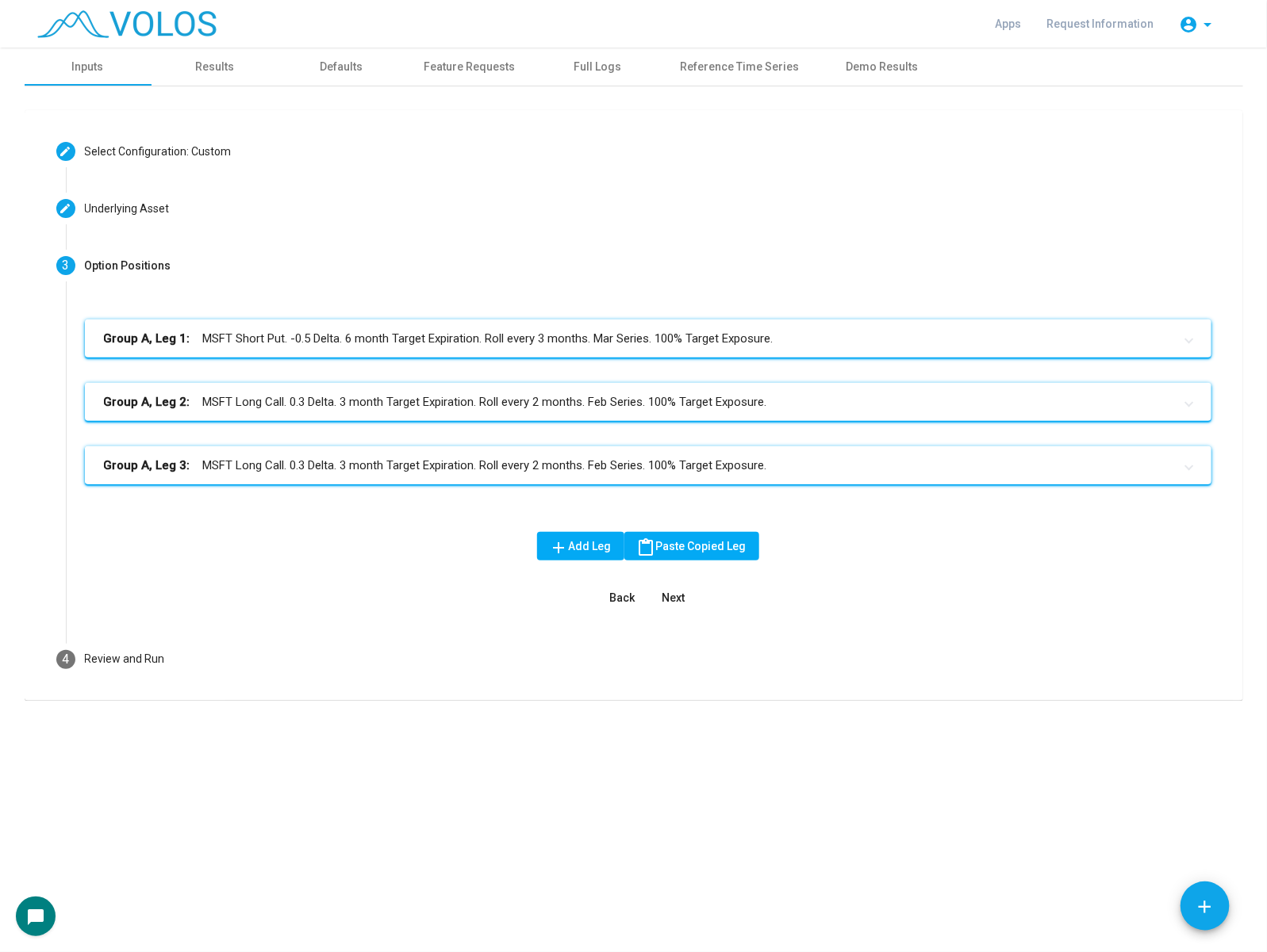
click at [693, 446] on mat-expansion-panel-header "Group A, Leg 3: MSFT Long Call. 0.3 Delta. 3 month Target Expiration. Roll ever…" at bounding box center [648, 465] width 1127 height 38
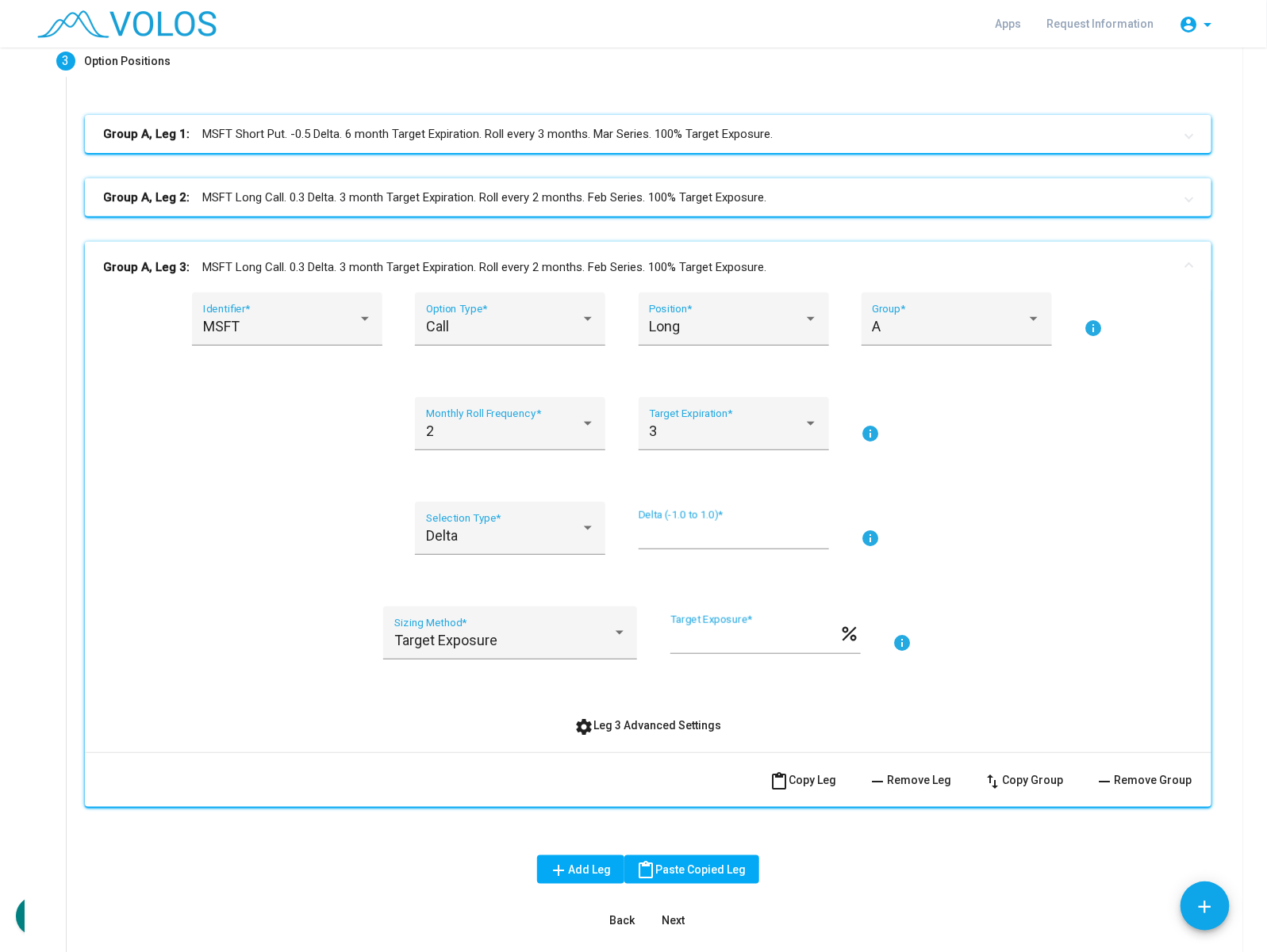
scroll to position [298, 0]
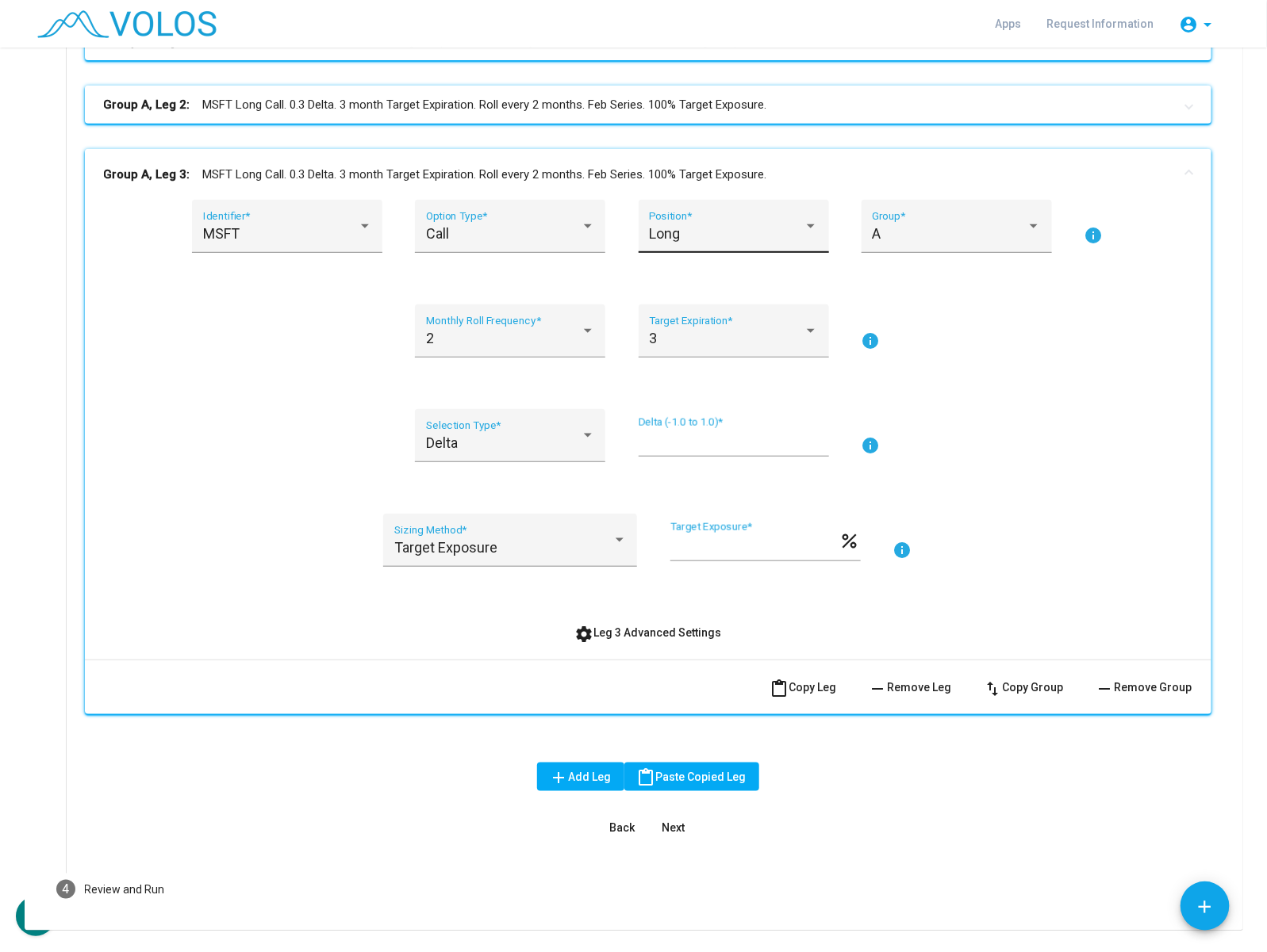
click at [705, 220] on div "Long Position *" at bounding box center [733, 232] width 169 height 42
click at [683, 272] on span "Short" at bounding box center [727, 276] width 169 height 43
click at [704, 435] on input "***" at bounding box center [733, 442] width 190 height 16
type input "****"
click at [1013, 452] on div "Delta Selection Type * **** Delta (-1.0 to 1.0) * info" at bounding box center [648, 445] width 1089 height 72
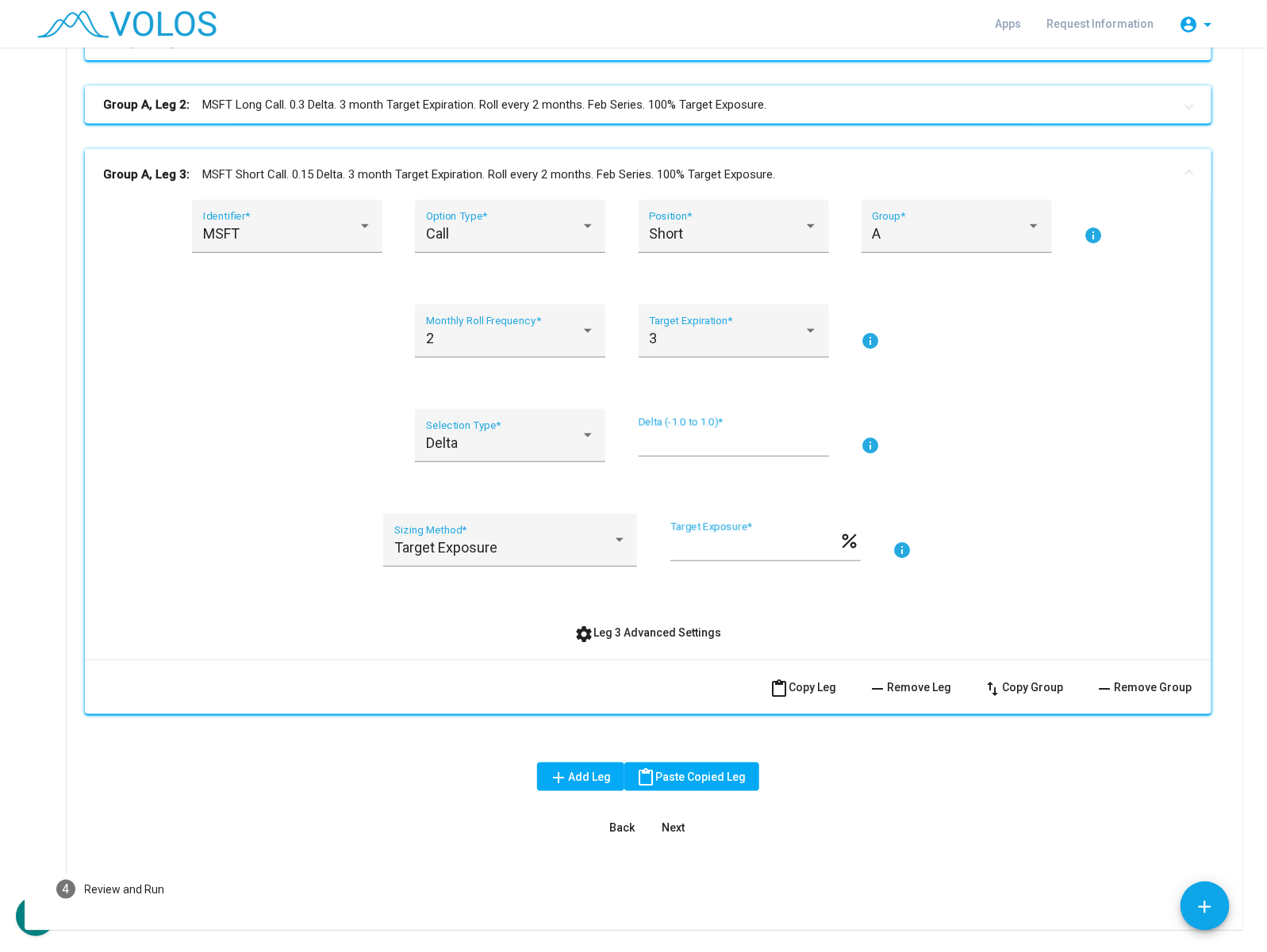
click at [957, 162] on mat-expansion-panel-header "Group A, Leg 3: MSFT Short Call. 0.15 Delta. 3 month Target Expiration. Roll ev…" at bounding box center [648, 174] width 1127 height 51
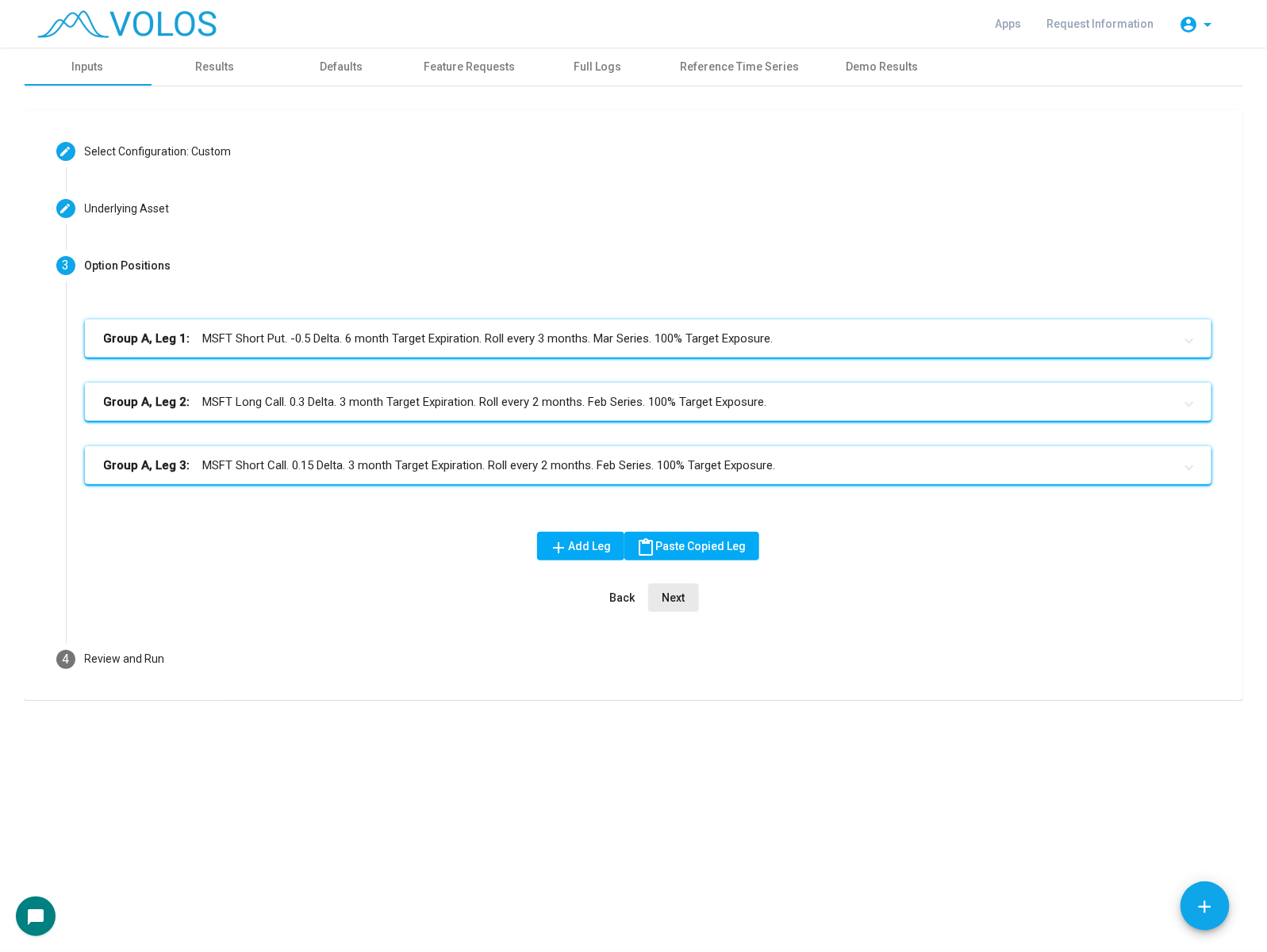
click at [679, 603] on span "Next" at bounding box center [672, 598] width 23 height 13
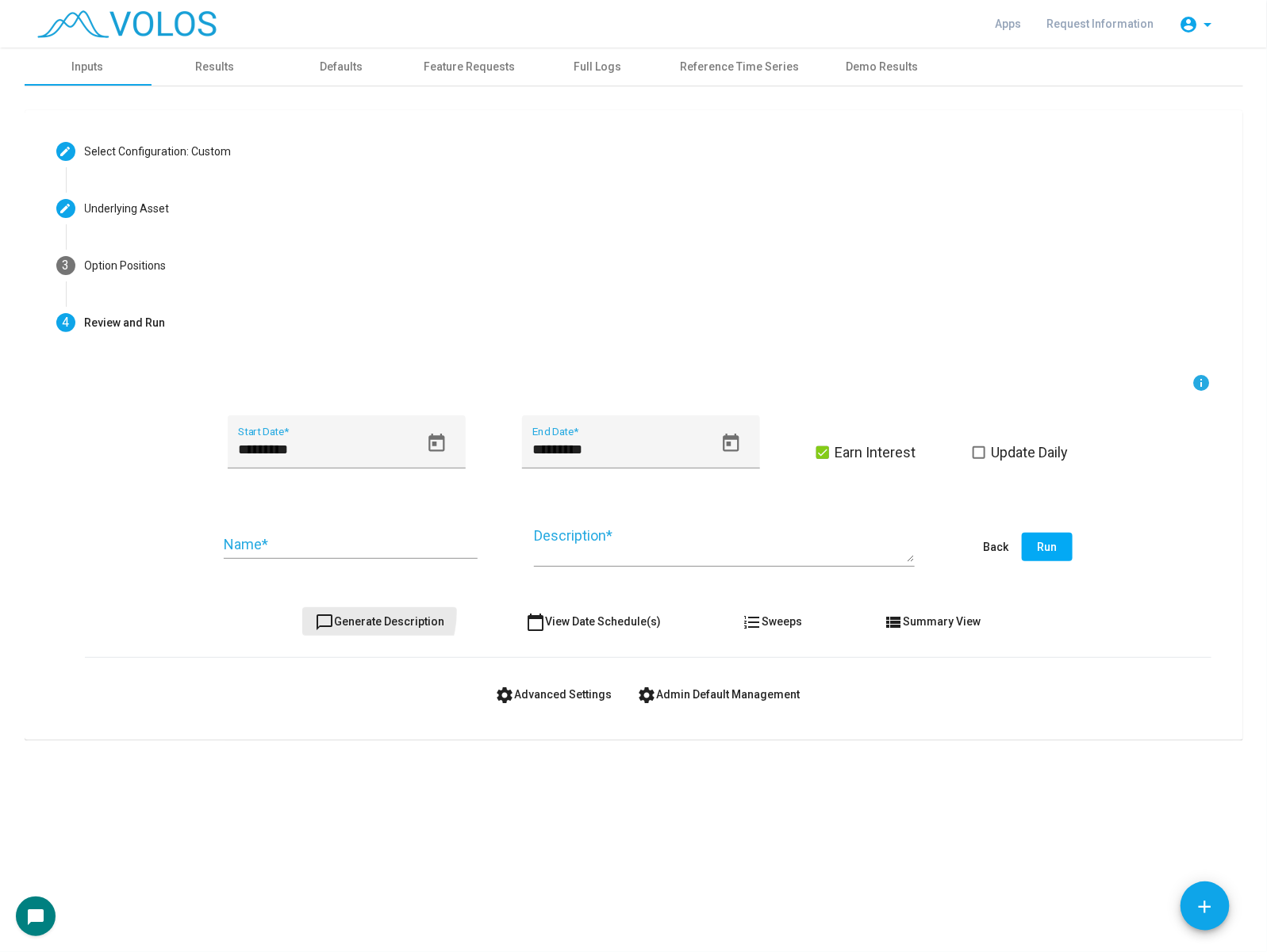
click at [359, 612] on button "chat_bubble_outline Generate Description" at bounding box center [379, 621] width 155 height 29
type textarea "**********"
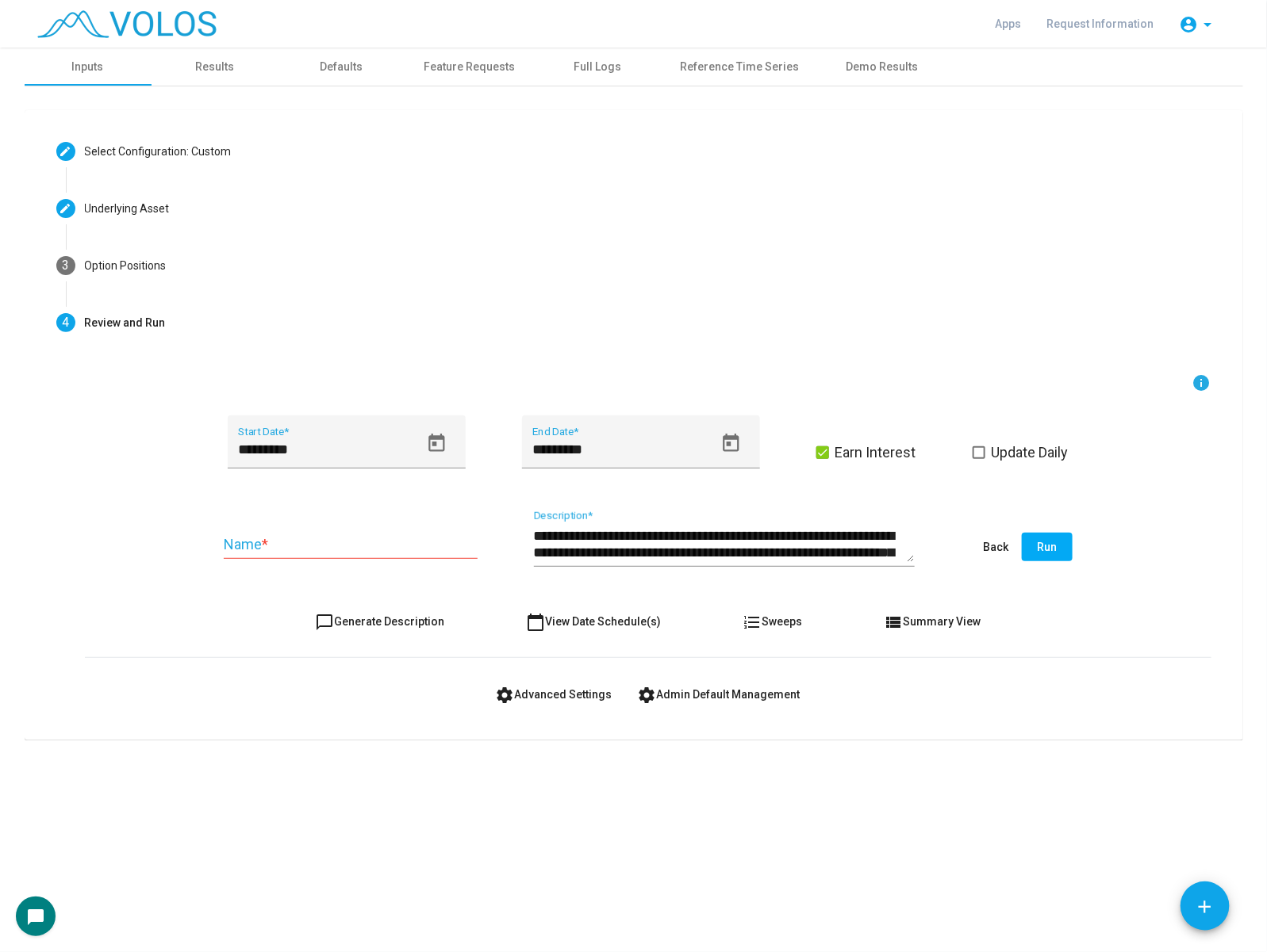
click at [370, 533] on div "Name *" at bounding box center [350, 539] width 254 height 41
click at [1039, 443] on span "Update Daily" at bounding box center [1029, 452] width 77 height 19
click at [442, 446] on icon "Open calendar" at bounding box center [436, 443] width 16 height 19
click at [275, 506] on span "[DATE]" at bounding box center [259, 501] width 32 height 13
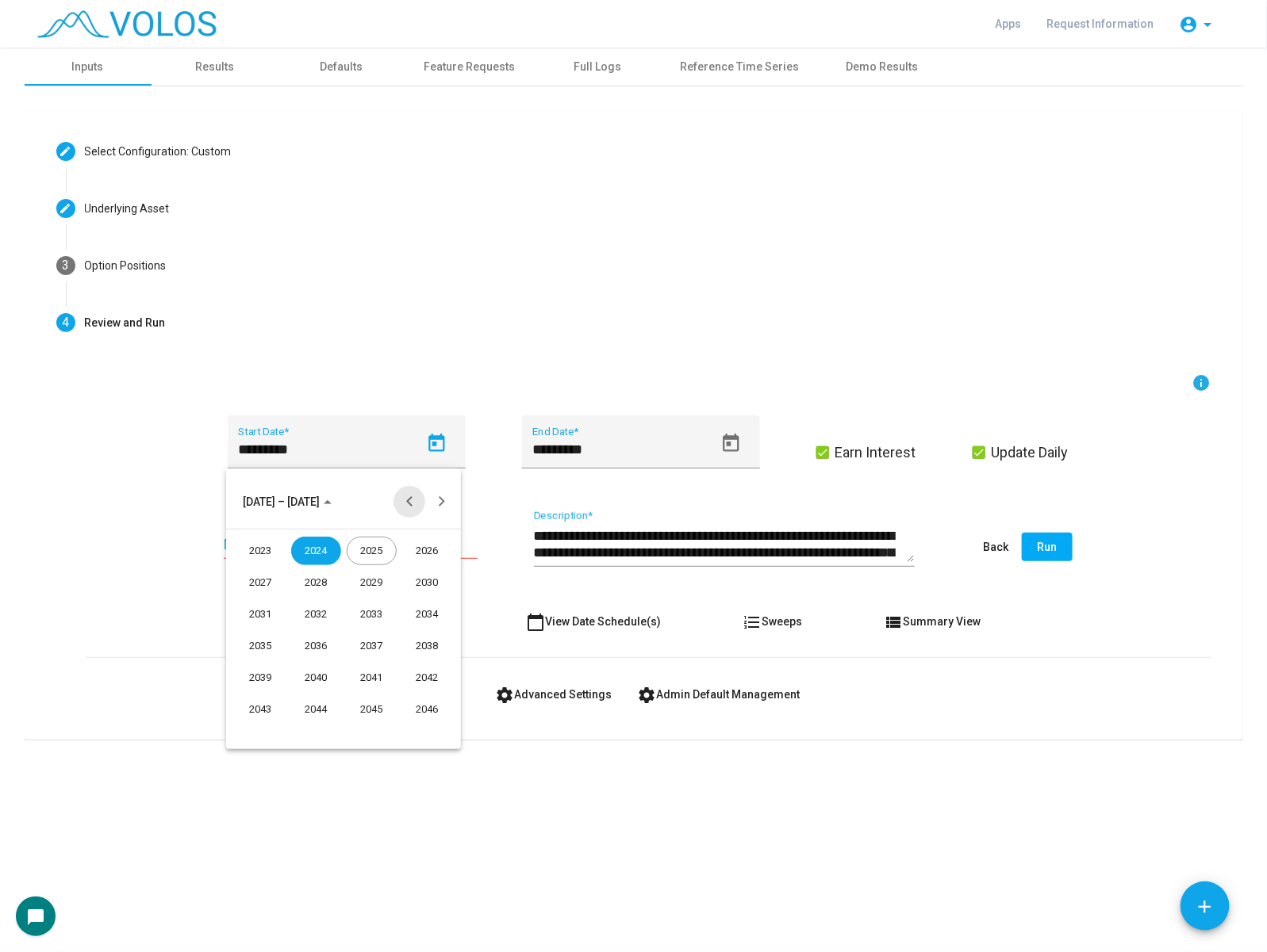
click at [417, 498] on button "Previous 24 years" at bounding box center [409, 502] width 32 height 32
click at [326, 678] on div "2016" at bounding box center [315, 678] width 50 height 29
click at [264, 571] on div "JAN" at bounding box center [261, 583] width 50 height 29
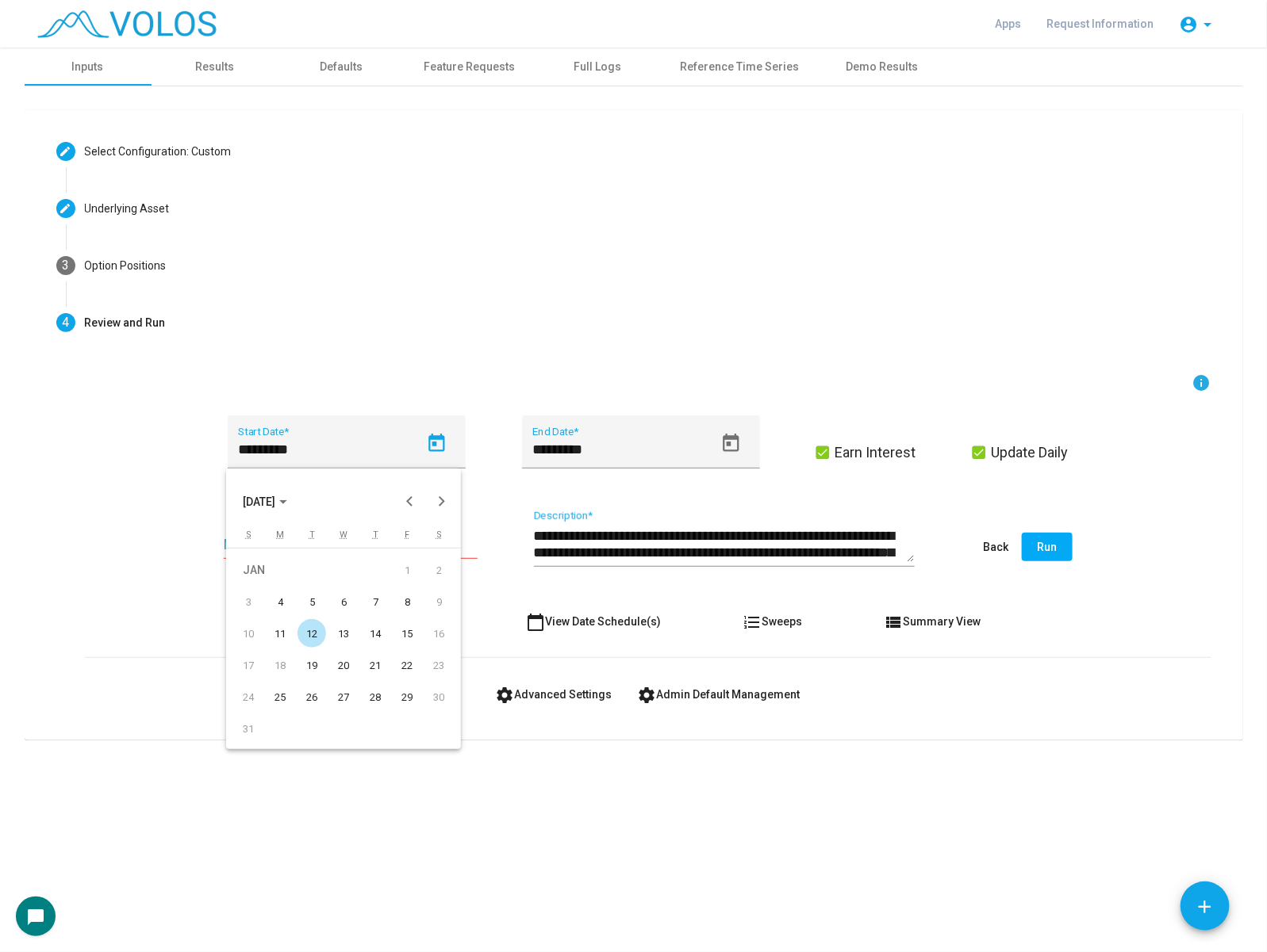
click at [274, 605] on div "4" at bounding box center [280, 602] width 29 height 29
type input "********"
click at [359, 599] on form "**********" at bounding box center [648, 541] width 1127 height 336
click at [363, 612] on button "chat_bubble_outline Generate Description" at bounding box center [379, 621] width 155 height 29
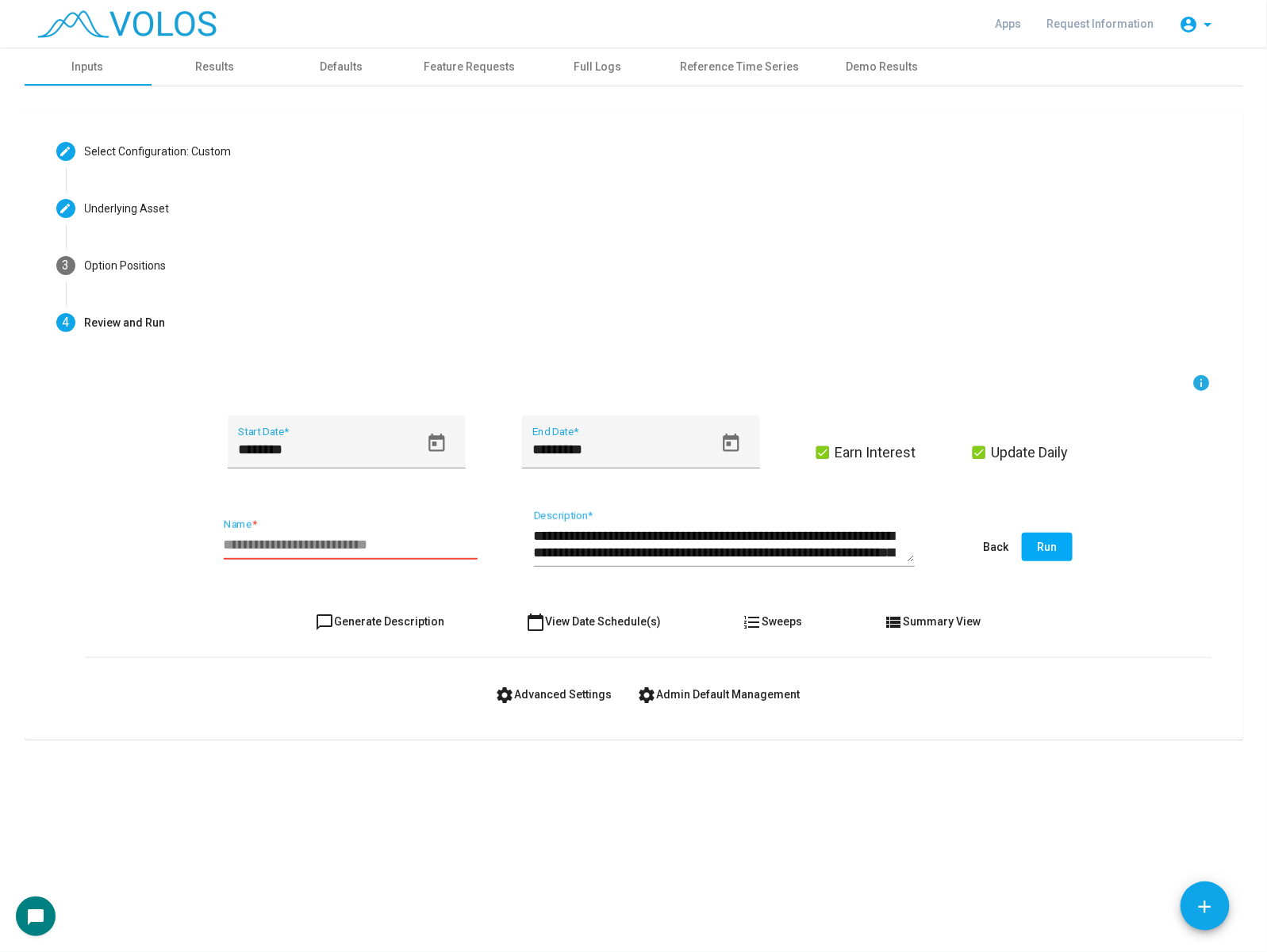
click at [390, 541] on input "Name *" at bounding box center [350, 544] width 254 height 16
type input "*"
type input "**********"
click at [562, 690] on span "settings Advanced Settings" at bounding box center [554, 694] width 117 height 13
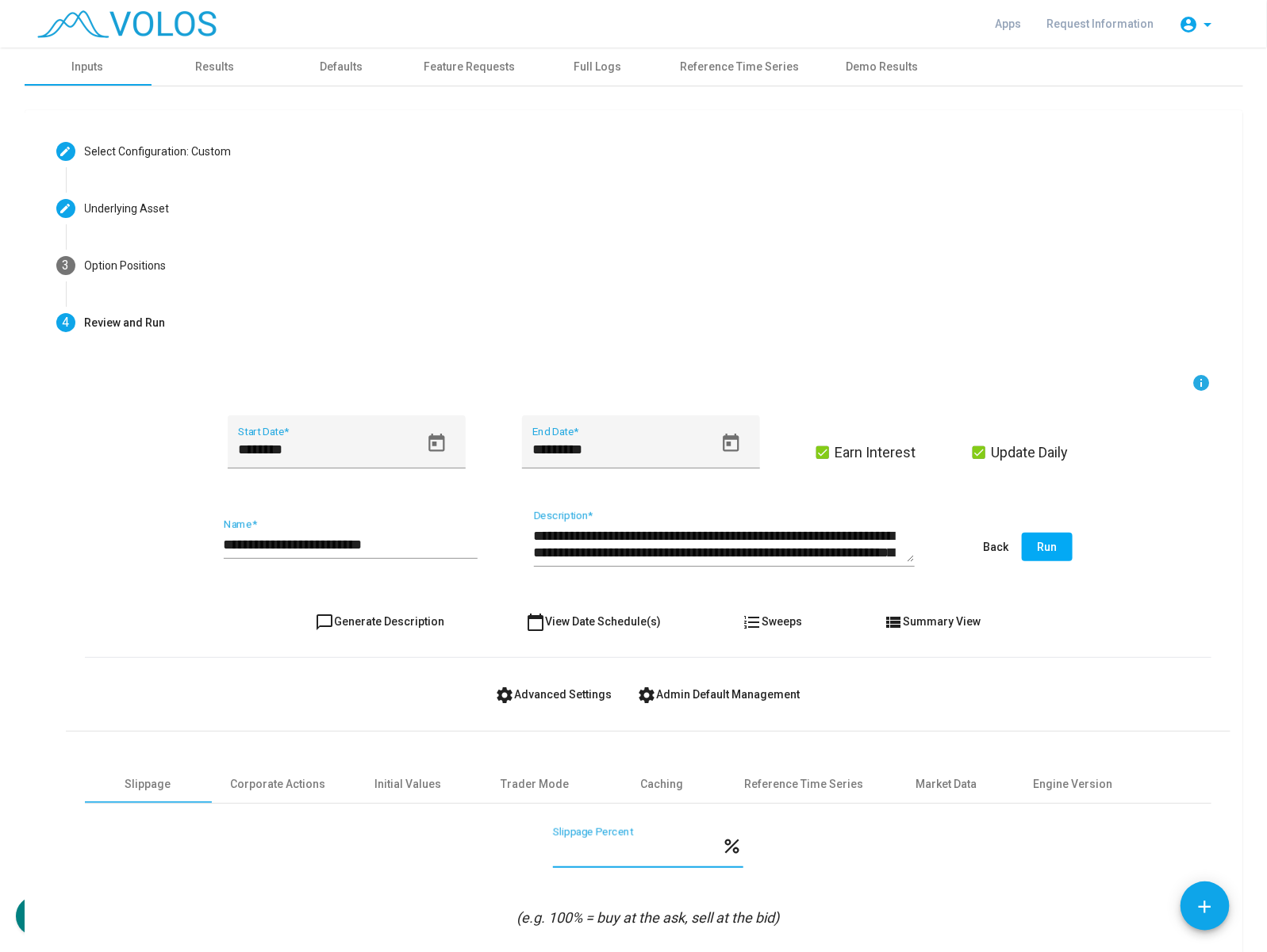
click at [577, 845] on input "***" at bounding box center [638, 852] width 169 height 16
type input "**"
click at [1055, 541] on button "Run" at bounding box center [1047, 547] width 51 height 29
